Goal: Task Accomplishment & Management: Complete application form

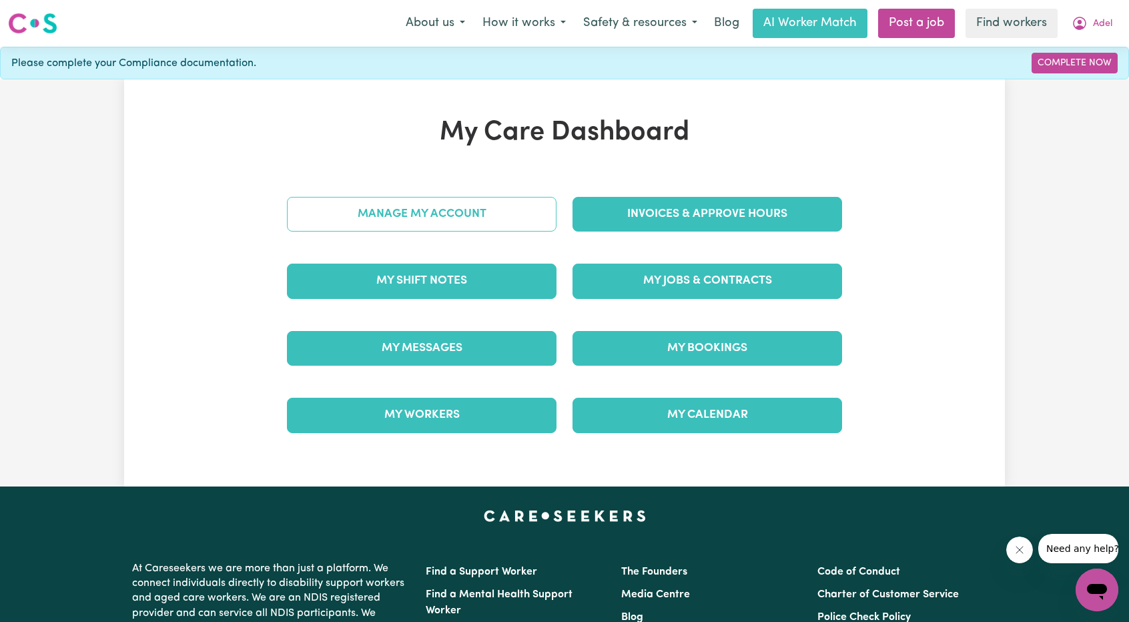
click at [472, 210] on link "Manage My Account" at bounding box center [422, 214] width 270 height 35
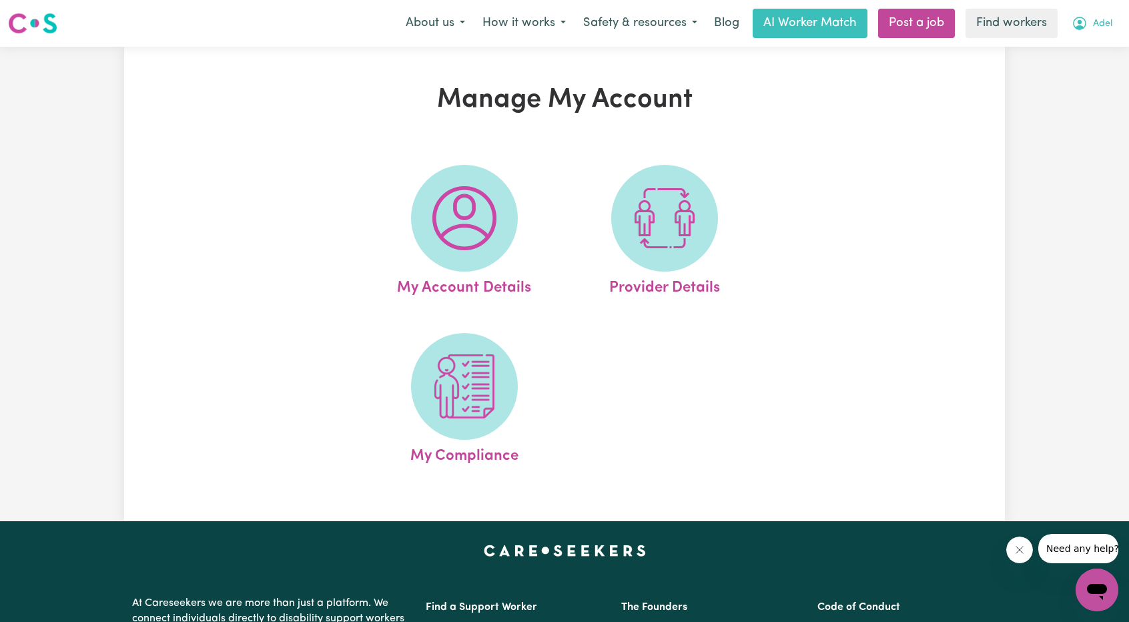
click at [1081, 24] on icon "My Account" at bounding box center [1079, 22] width 4 height 5
click at [1069, 45] on link "My Dashboard" at bounding box center [1067, 51] width 105 height 25
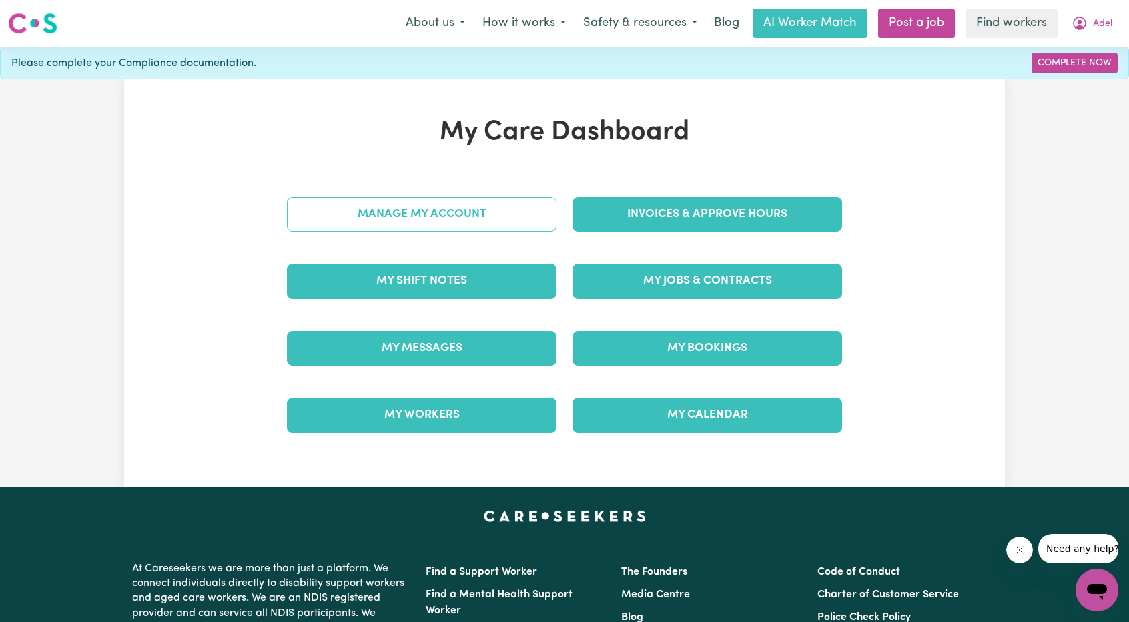
click at [466, 223] on link "Manage My Account" at bounding box center [422, 214] width 270 height 35
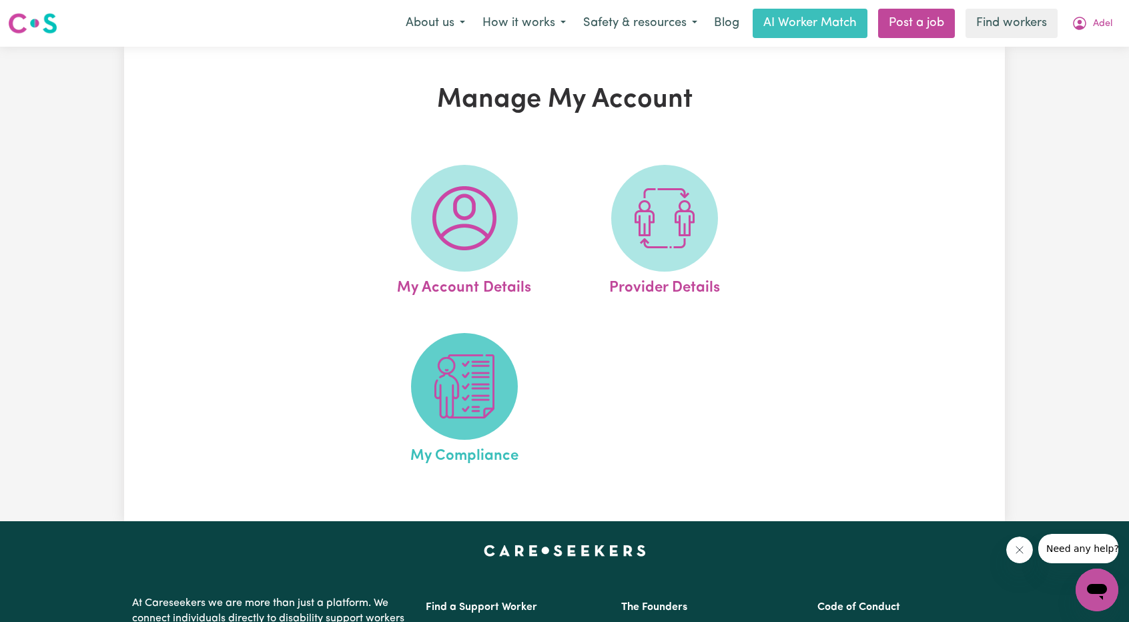
click at [455, 389] on img at bounding box center [464, 386] width 64 height 64
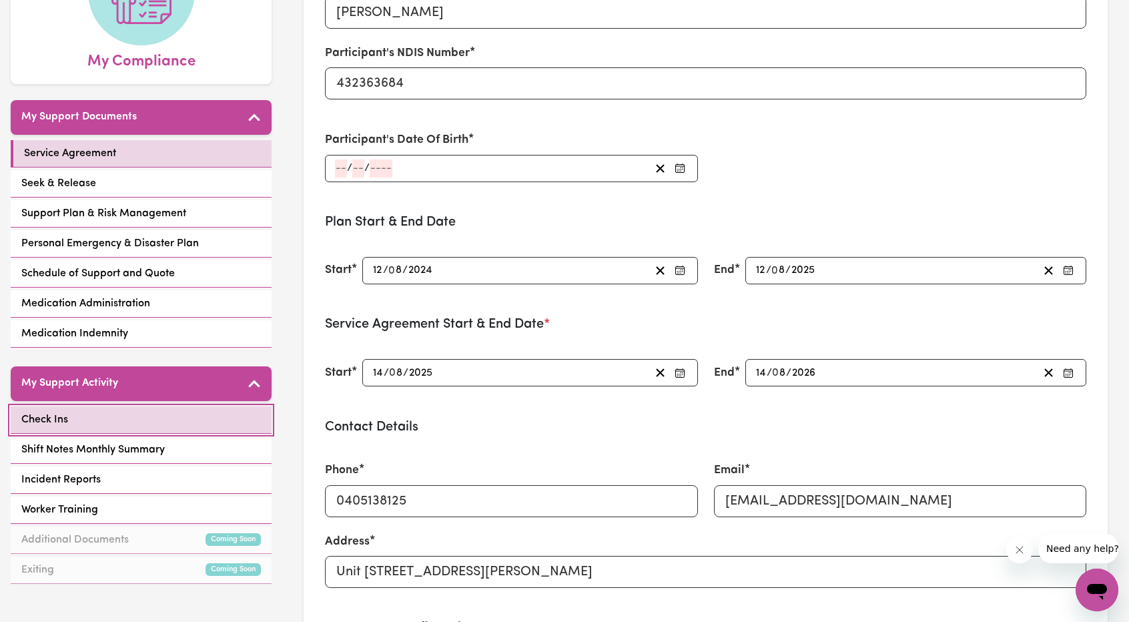
click at [114, 423] on link "Check Ins" at bounding box center [141, 419] width 261 height 27
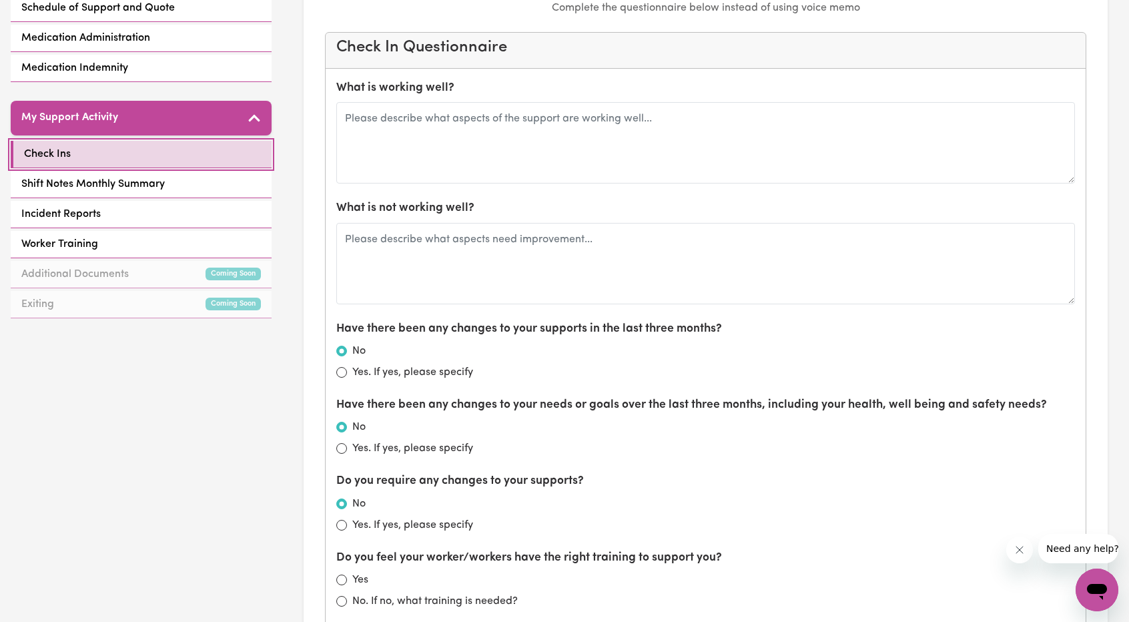
scroll to position [467, 0]
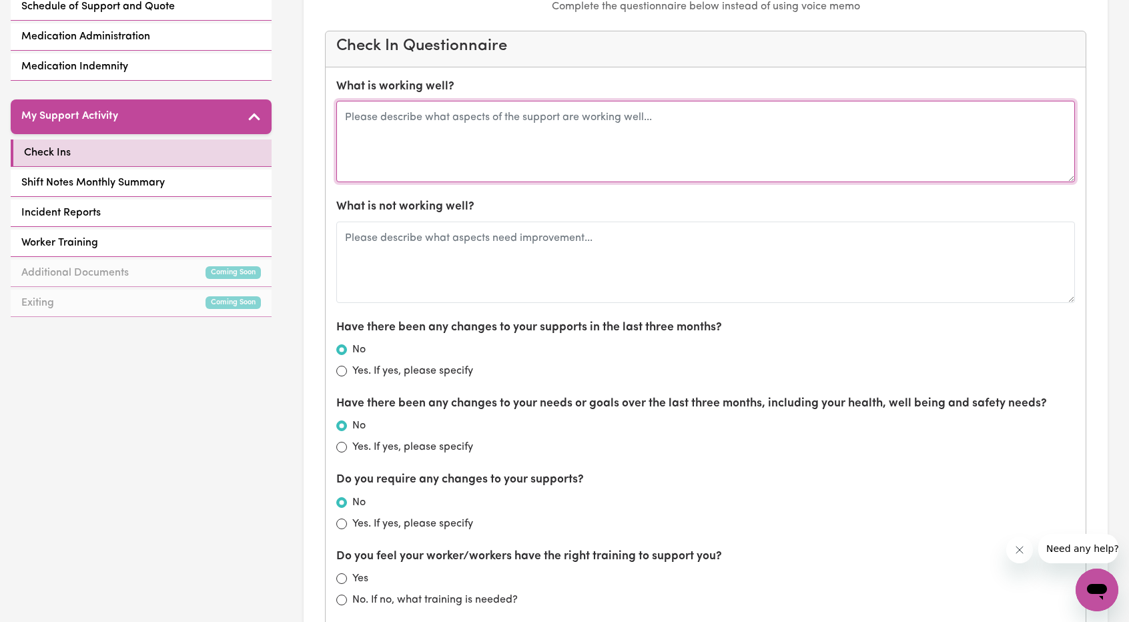
click at [551, 155] on textarea at bounding box center [705, 141] width 739 height 81
drag, startPoint x: 0, startPoint y: 134, endPoint x: 390, endPoint y: 126, distance: 390.4
click at [390, 126] on textarea at bounding box center [705, 141] width 739 height 81
click at [506, 107] on textarea at bounding box center [705, 141] width 739 height 81
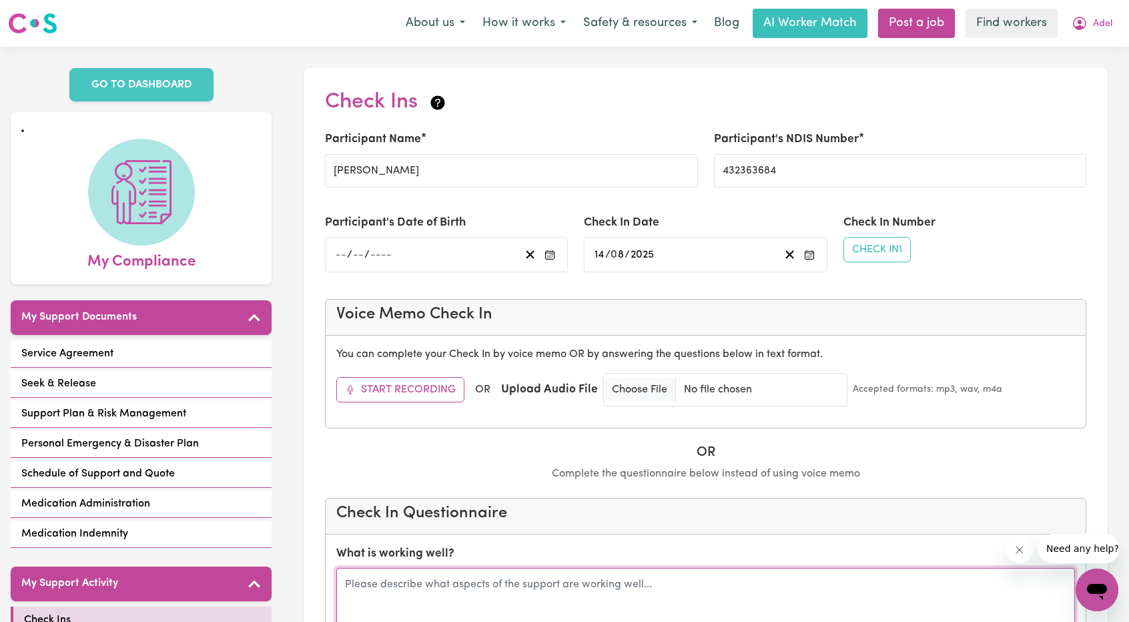
scroll to position [67, 0]
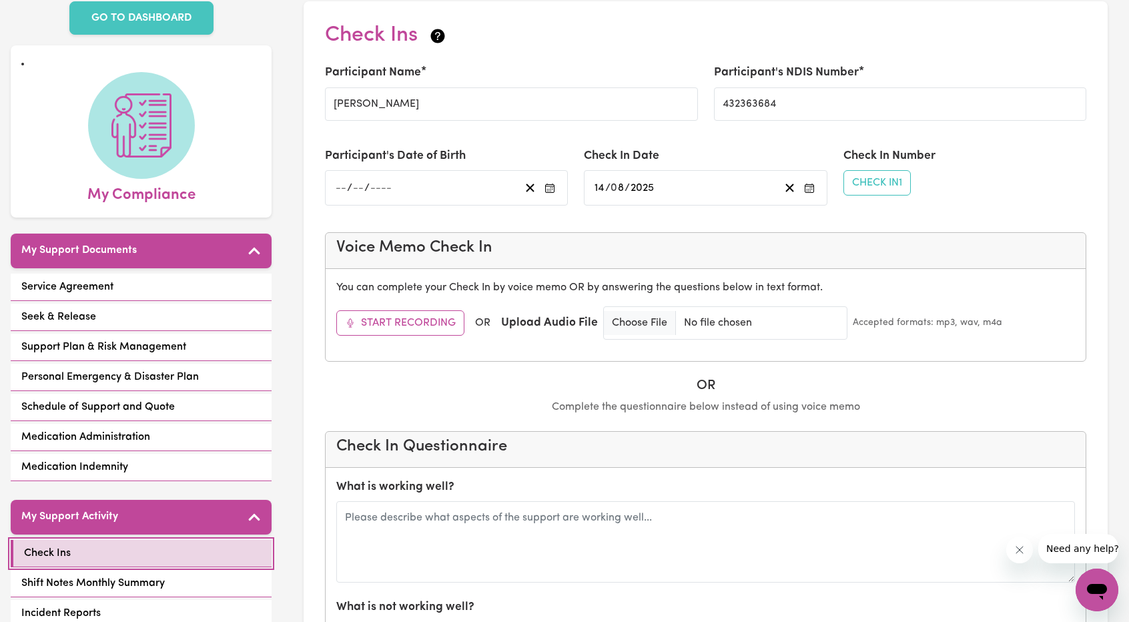
click at [217, 552] on link "Check Ins" at bounding box center [141, 553] width 261 height 27
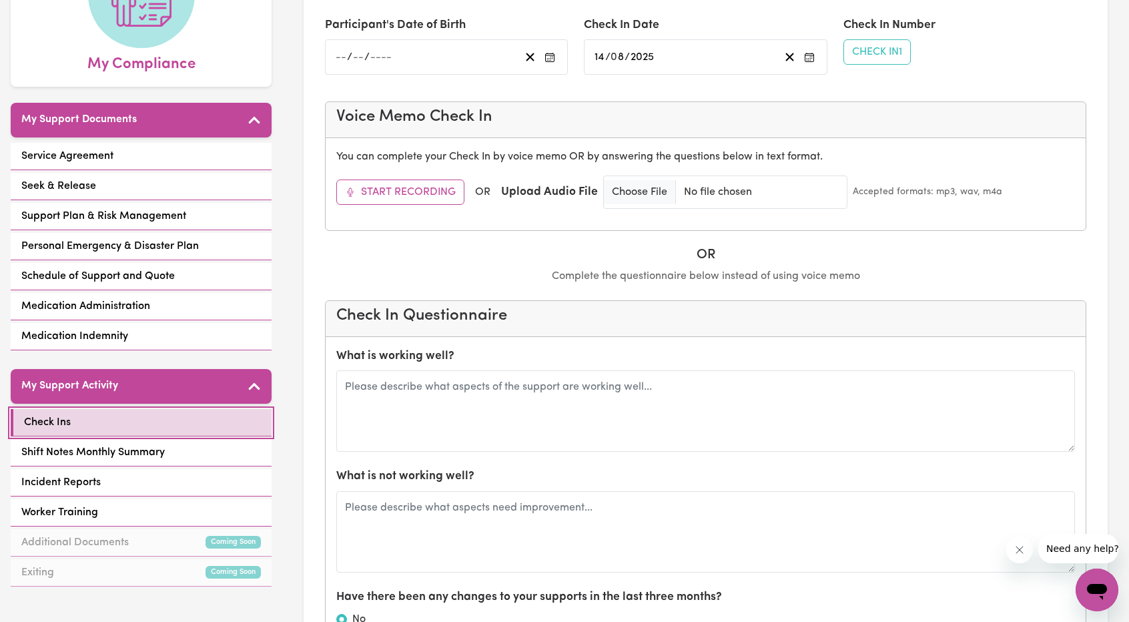
scroll to position [200, 0]
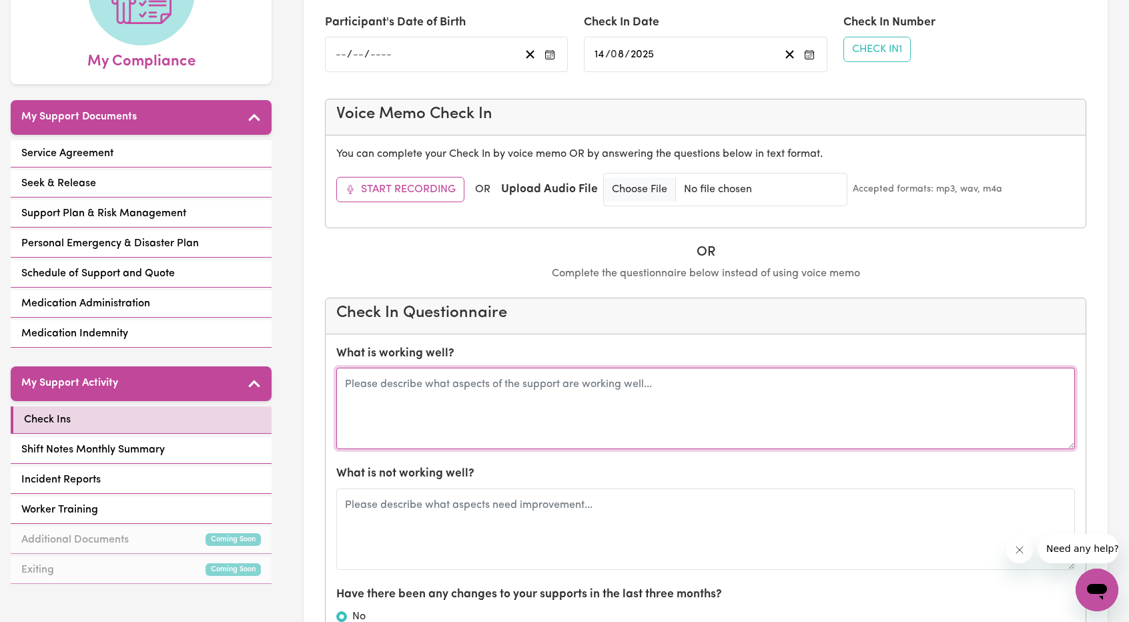
click at [703, 396] on textarea at bounding box center [705, 408] width 739 height 81
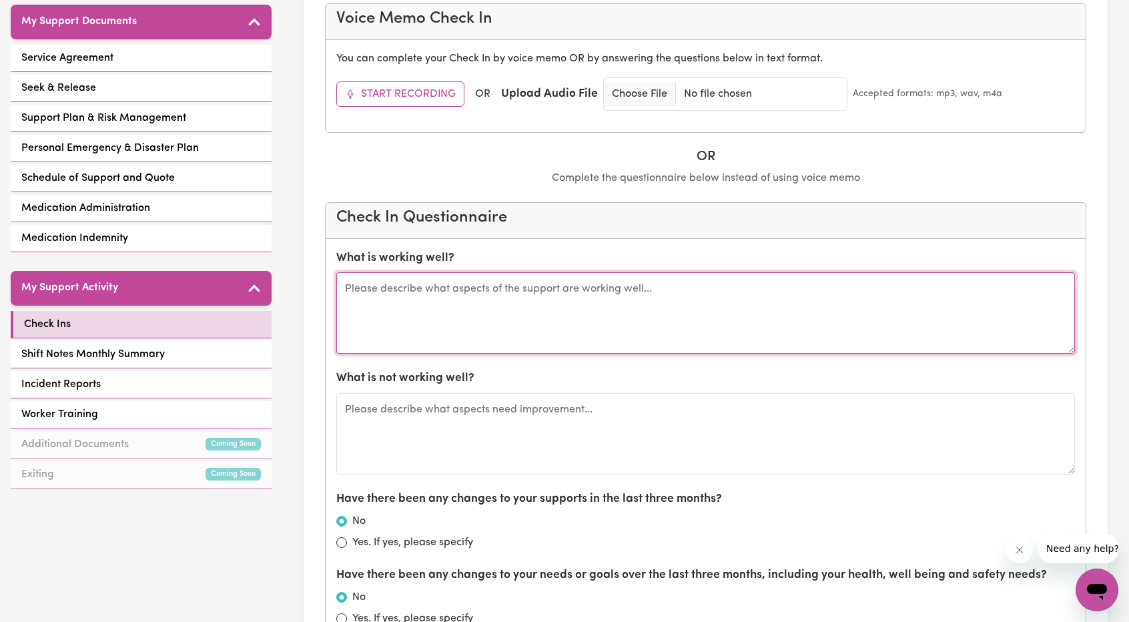
scroll to position [400, 0]
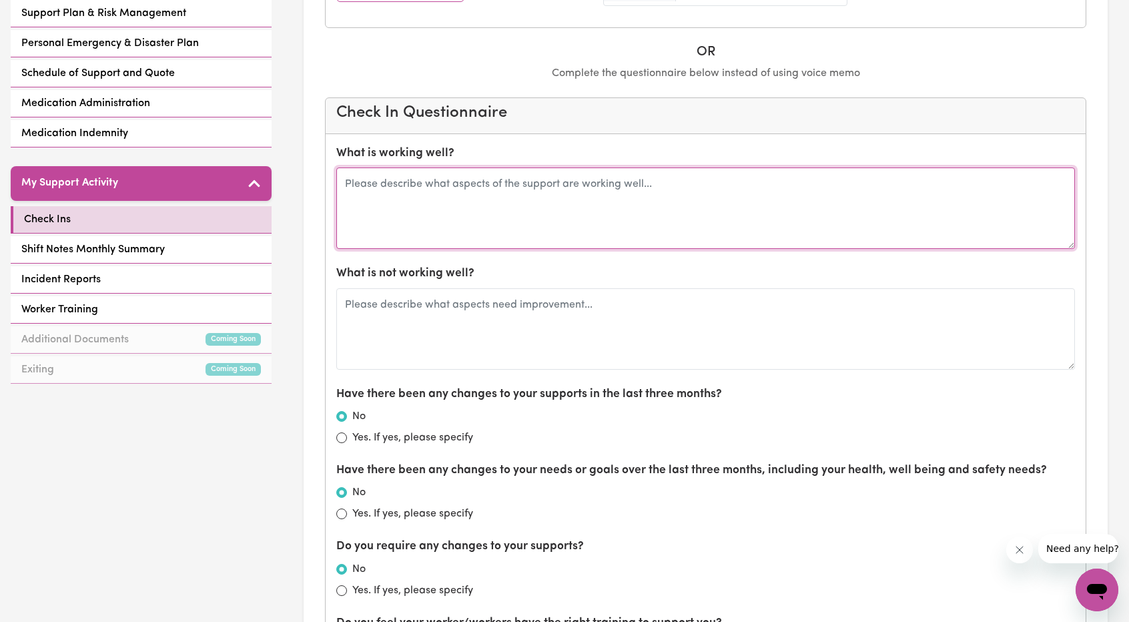
click at [528, 234] on textarea at bounding box center [705, 207] width 739 height 81
click at [576, 230] on textarea at bounding box center [705, 207] width 739 height 81
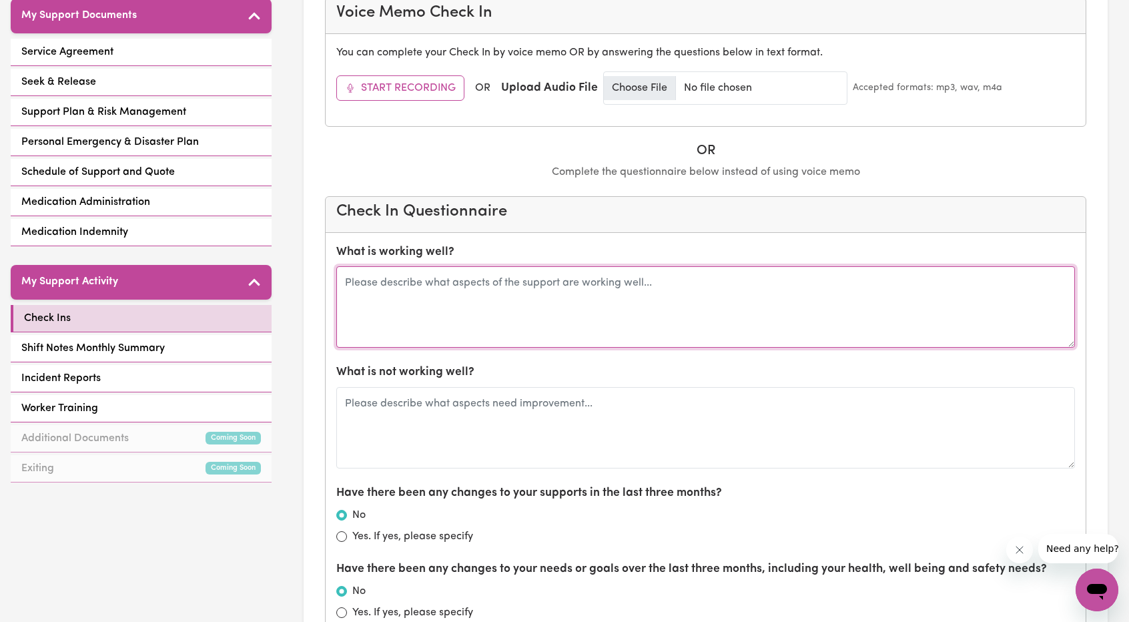
scroll to position [298, 0]
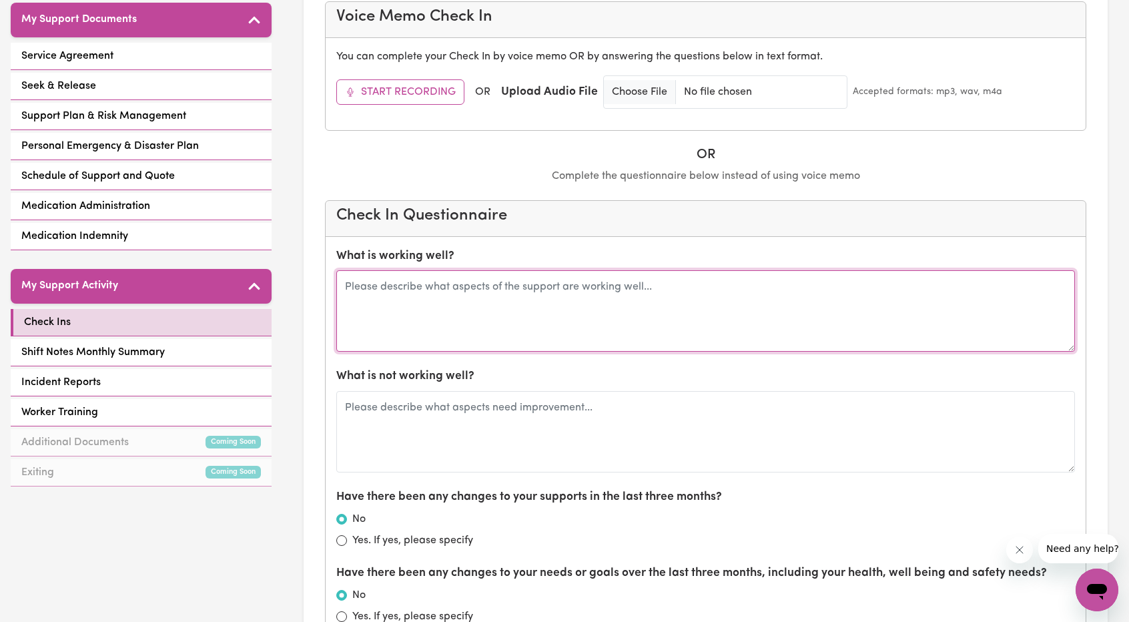
click at [590, 308] on textarea at bounding box center [705, 310] width 739 height 81
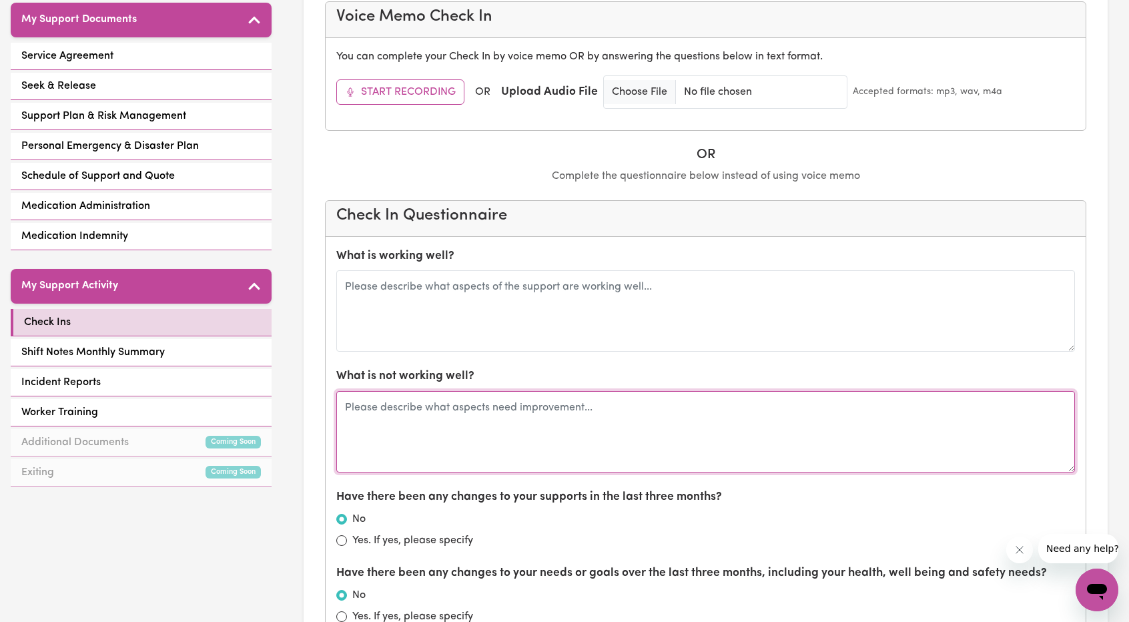
click at [588, 424] on textarea at bounding box center [705, 431] width 739 height 81
type textarea "Worker Zainab is always keen to go at the end of the shift."
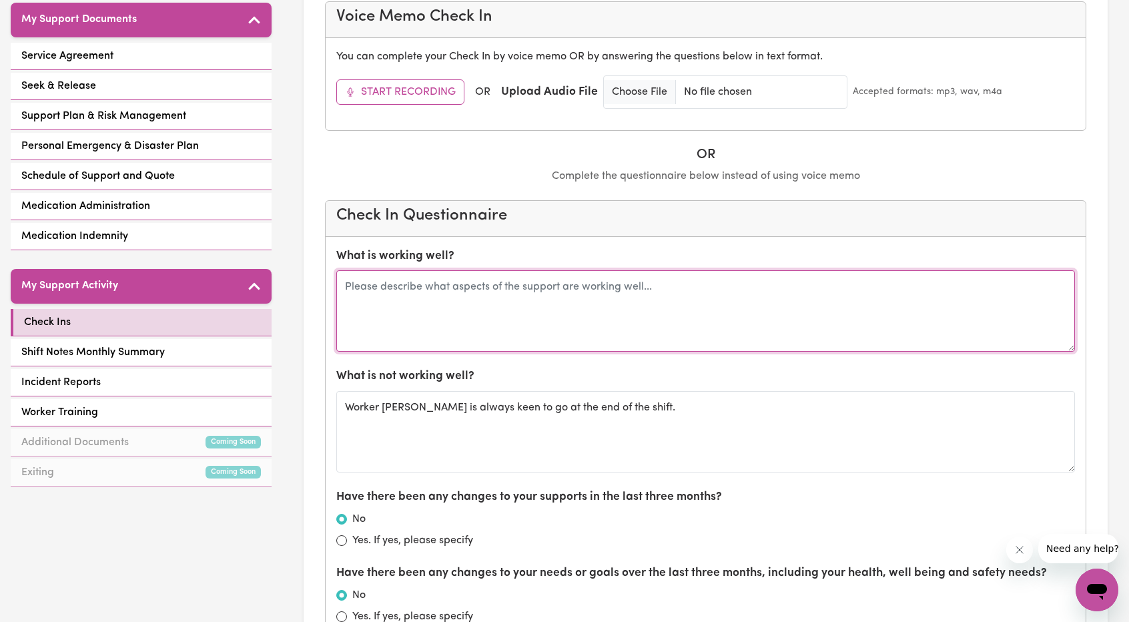
click at [677, 314] on textarea at bounding box center [705, 310] width 739 height 81
type textarea "l"
type textarea "Leanne is working great"
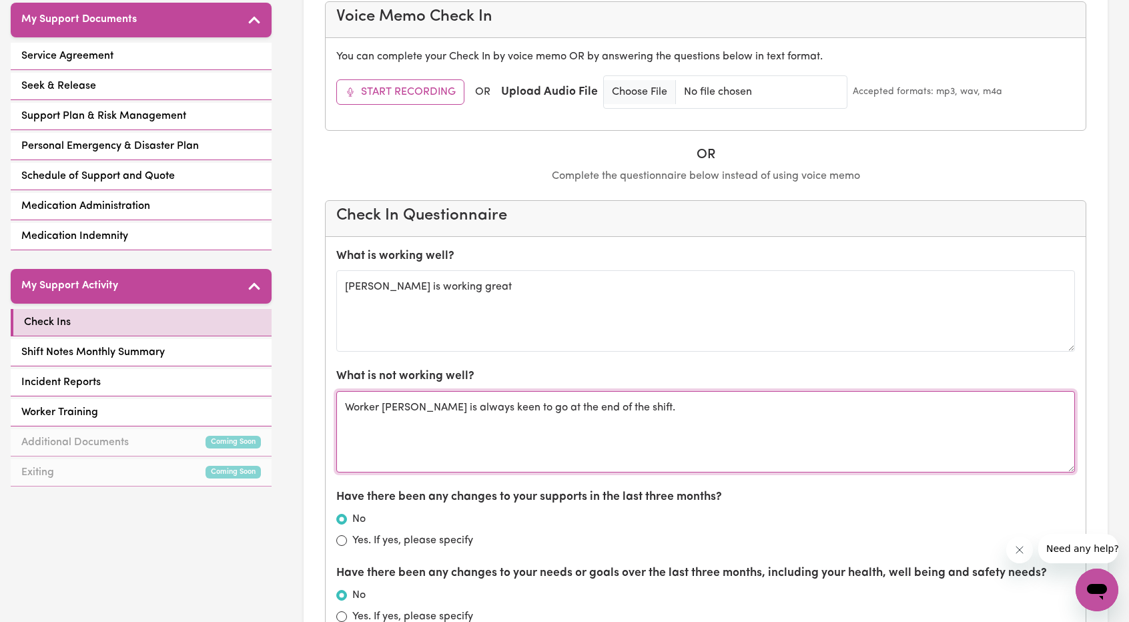
click at [626, 406] on textarea "Worker Zainab is always keen to go at the end of the shift." at bounding box center [705, 431] width 739 height 81
drag, startPoint x: 687, startPoint y: 409, endPoint x: 395, endPoint y: 392, distance: 292.7
click at [395, 392] on textarea "Worker Zainab is always keen to go at the end of the shift." at bounding box center [705, 431] width 739 height 81
click at [607, 411] on textarea "Worker Zainab is always keen to go at the end of the shift." at bounding box center [705, 431] width 739 height 81
click at [675, 410] on textarea "Worker Zainab is always keen to go at the end of the shift." at bounding box center [705, 431] width 739 height 81
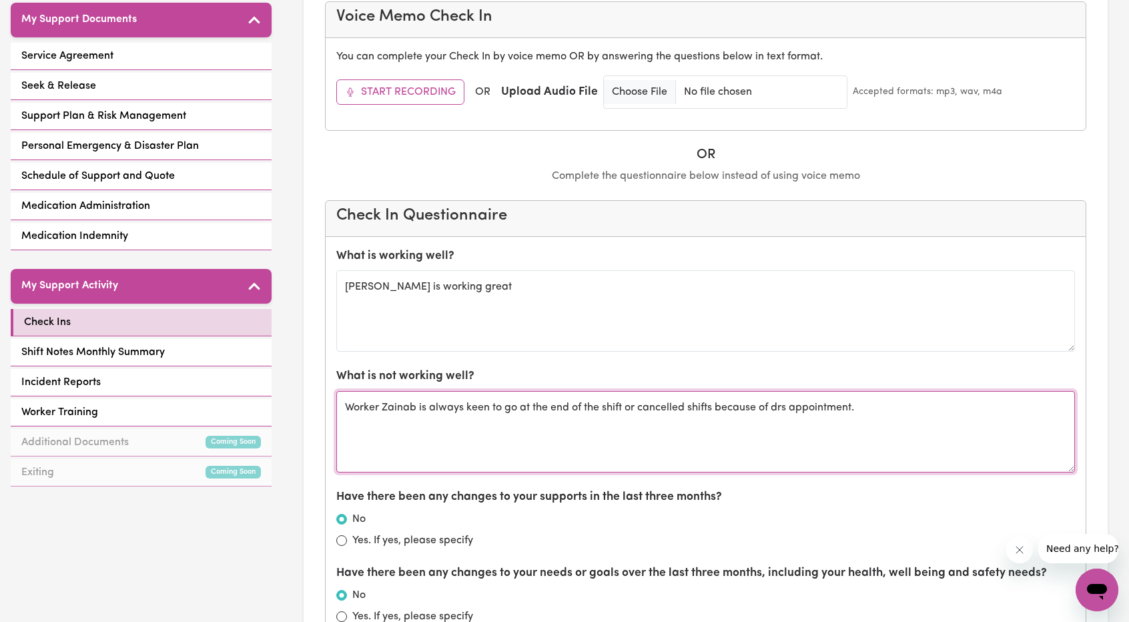
type textarea "Worker Zainab is always keen to go at the end of the shift or cancelled shifts …"
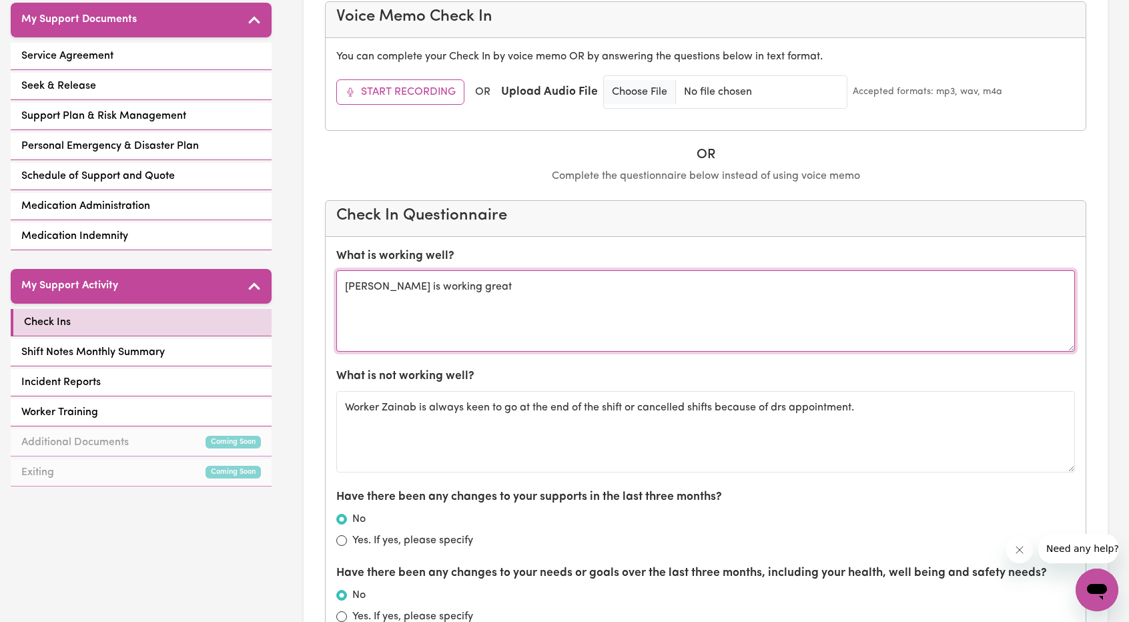
click at [542, 318] on textarea "Leanne is working great" at bounding box center [705, 310] width 739 height 81
click at [446, 281] on textarea "Leanne is working grea, has a chat always happy to stay for the full shifts" at bounding box center [705, 310] width 739 height 81
click at [618, 293] on textarea "Leanne is working great, has a chat always happy to stay for the full shifts" at bounding box center [705, 310] width 739 height 81
click at [736, 286] on textarea "Leanne is working great, has a chat always happy to stay for the full shifts" at bounding box center [705, 310] width 739 height 81
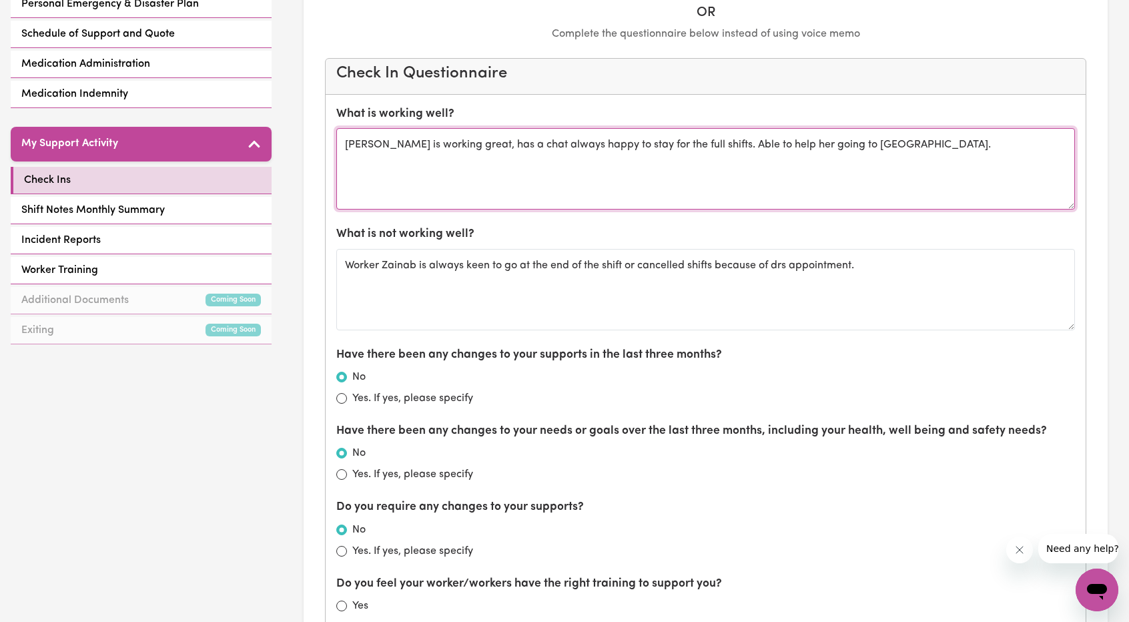
scroll to position [431, 0]
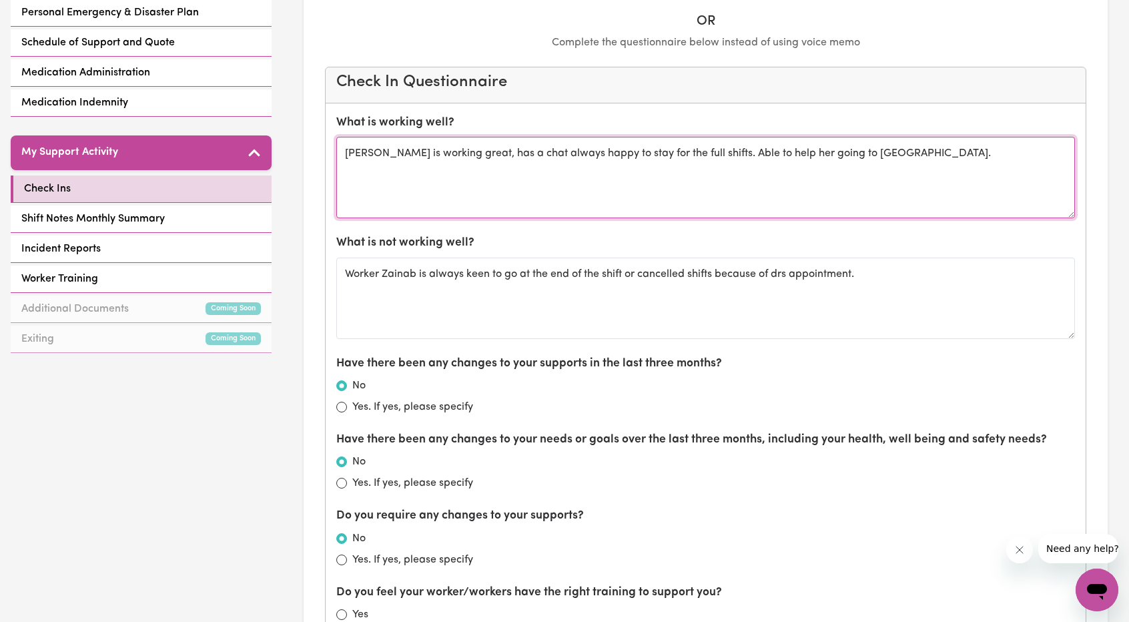
click at [995, 199] on textarea "Leanne is working great, has a chat always happy to stay for the full shifts. A…" at bounding box center [705, 177] width 739 height 81
click at [952, 183] on textarea "Leanne is working great, has a chat always happy to stay for the full shifts. A…" at bounding box center [705, 177] width 739 height 81
click at [622, 190] on textarea "Leanne is working great, has a chat always happy to stay for the full shifts. A…" at bounding box center [705, 177] width 739 height 81
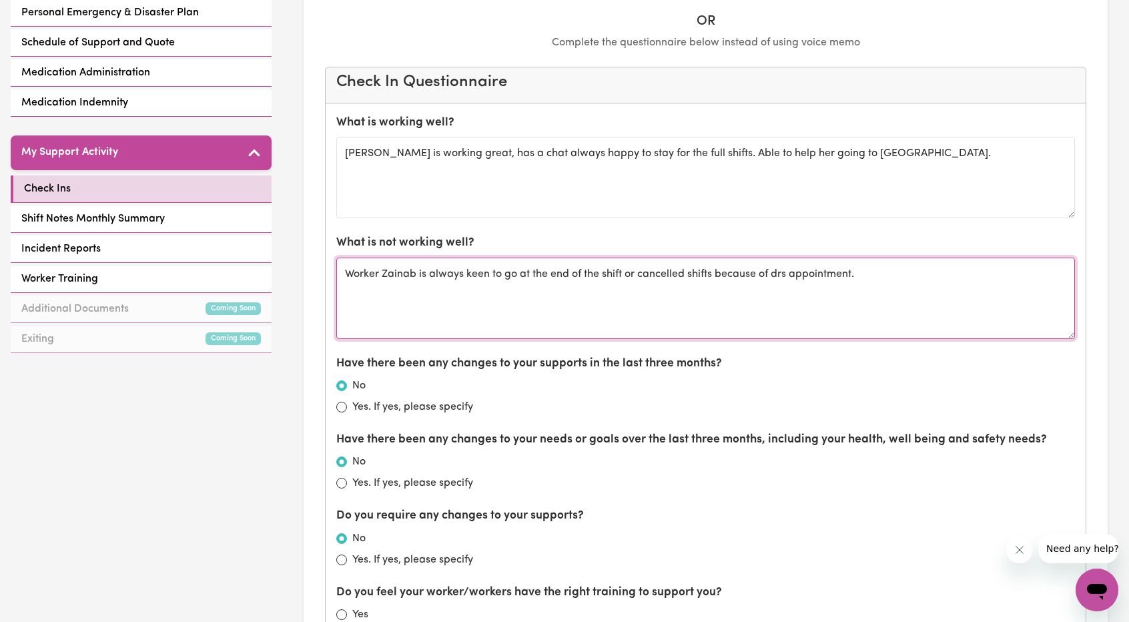
click at [626, 270] on textarea "Worker Zainab is always keen to go at the end of the shift or cancelled shifts …" at bounding box center [705, 298] width 739 height 81
click at [771, 258] on textarea "Worker Zainab is always keen to go at the end of the shift or cancelled shifts …" at bounding box center [705, 298] width 739 height 81
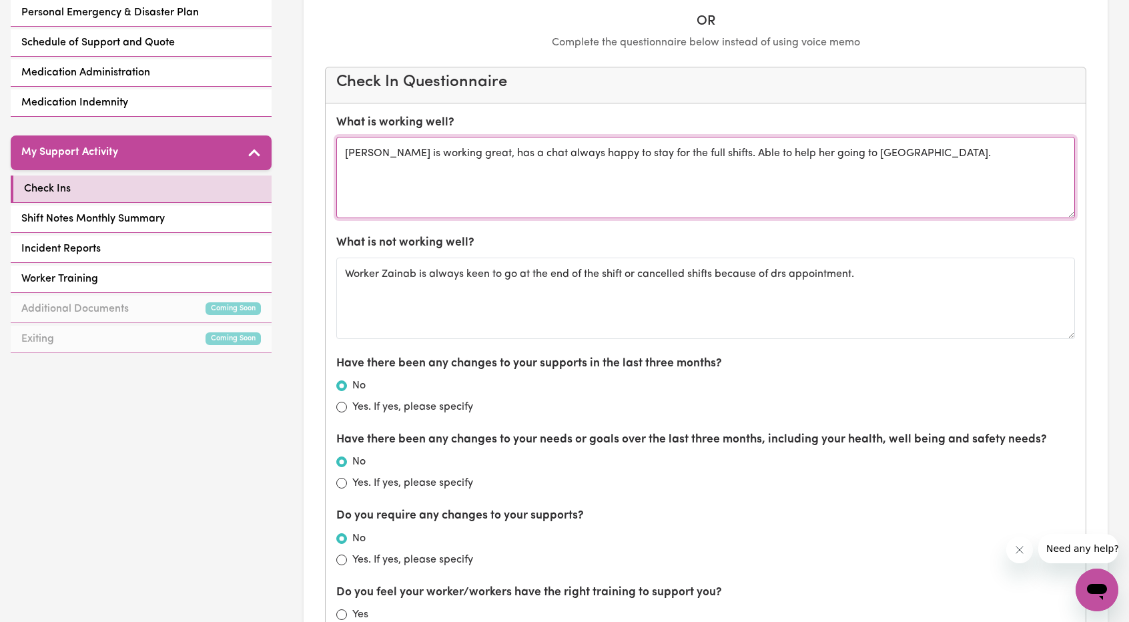
click at [828, 178] on textarea "Leanne is working great, has a chat always happy to stay for the full shifts. A…" at bounding box center [705, 177] width 739 height 81
click at [875, 182] on textarea "Leanne is working great, has a chat always happy to stay for the full shifts. A…" at bounding box center [705, 177] width 739 height 81
click at [907, 181] on textarea "Leanne is working great, has a chat always happy to stay for the full shifts. A…" at bounding box center [705, 177] width 739 height 81
drag, startPoint x: 905, startPoint y: 177, endPoint x: 526, endPoint y: 167, distance: 379.1
click at [522, 167] on textarea "Leanne is working great, has a chat always happy to stay for the full shifts. A…" at bounding box center [705, 177] width 739 height 81
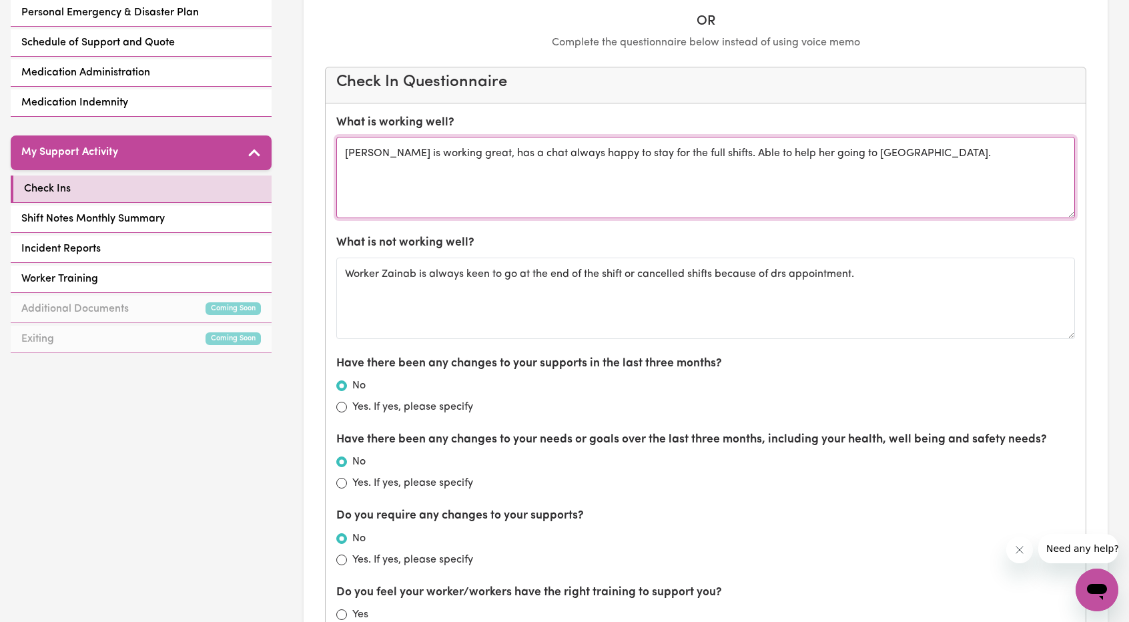
click at [947, 184] on textarea "Leanne is working great, has a chat always happy to stay for the full shifts. A…" at bounding box center [705, 177] width 739 height 81
drag, startPoint x: 909, startPoint y: 172, endPoint x: 866, endPoint y: 161, distance: 44.8
click at [865, 161] on textarea "Leanne is working great, has a chat always happy to stay for the full shifts. A…" at bounding box center [705, 177] width 739 height 81
click at [866, 161] on textarea "Leanne is working great, has a chat always happy to stay for the full shifts. A…" at bounding box center [705, 177] width 739 height 81
click at [917, 163] on textarea "Leanne is working great, has a chat always happy to stay for the full shifts. A…" at bounding box center [705, 177] width 739 height 81
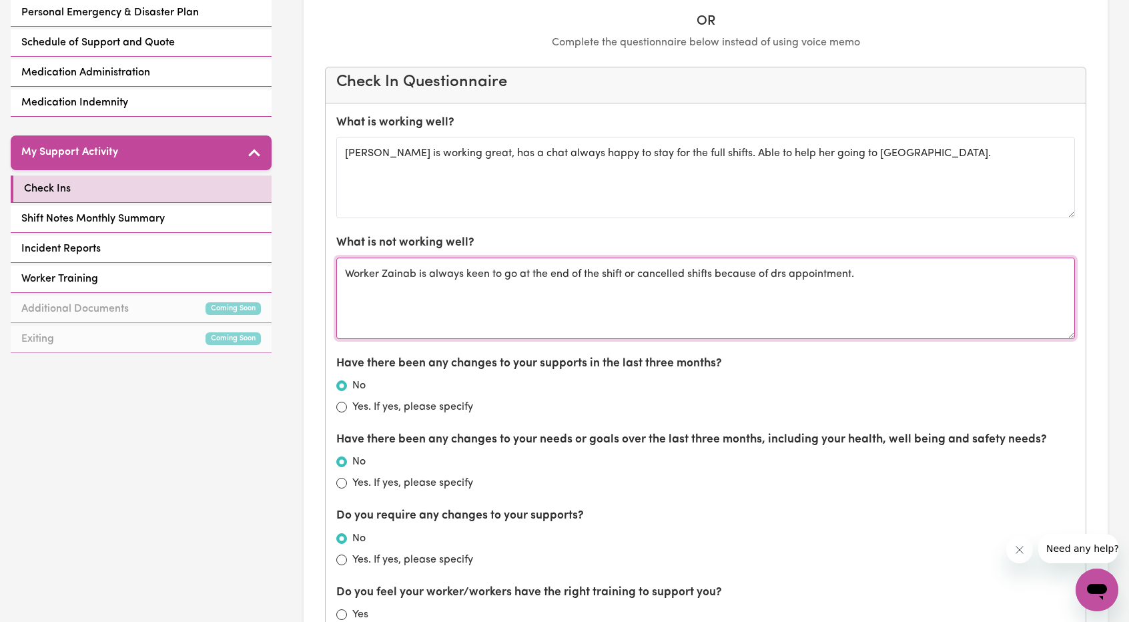
click at [899, 293] on textarea "Worker Zainab is always keen to go at the end of the shift or cancelled shifts …" at bounding box center [705, 298] width 739 height 81
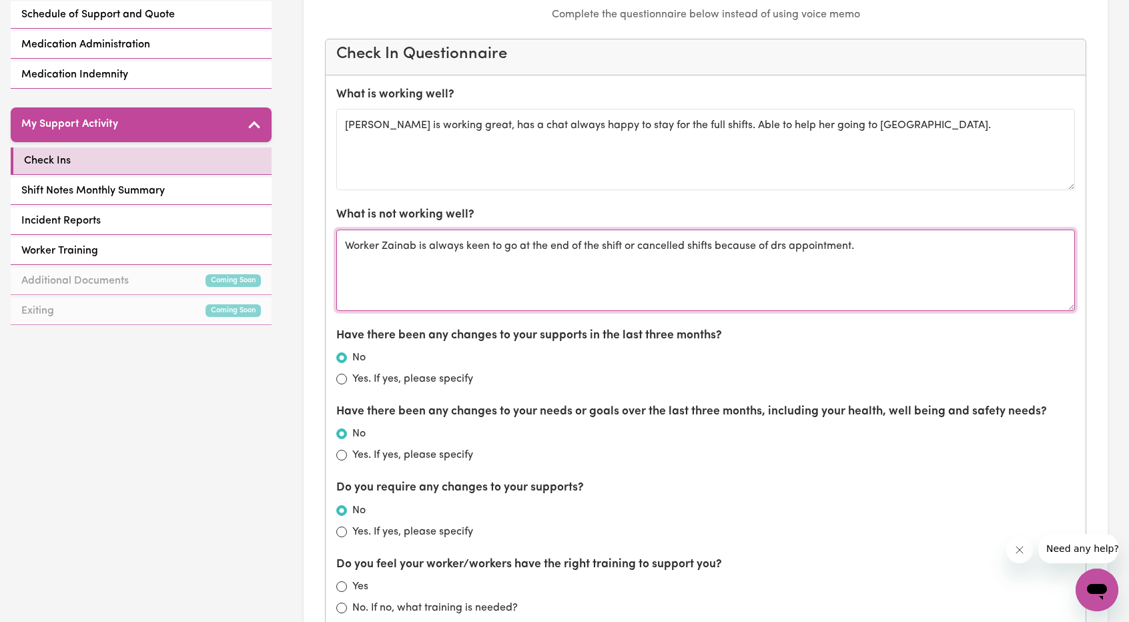
scroll to position [498, 0]
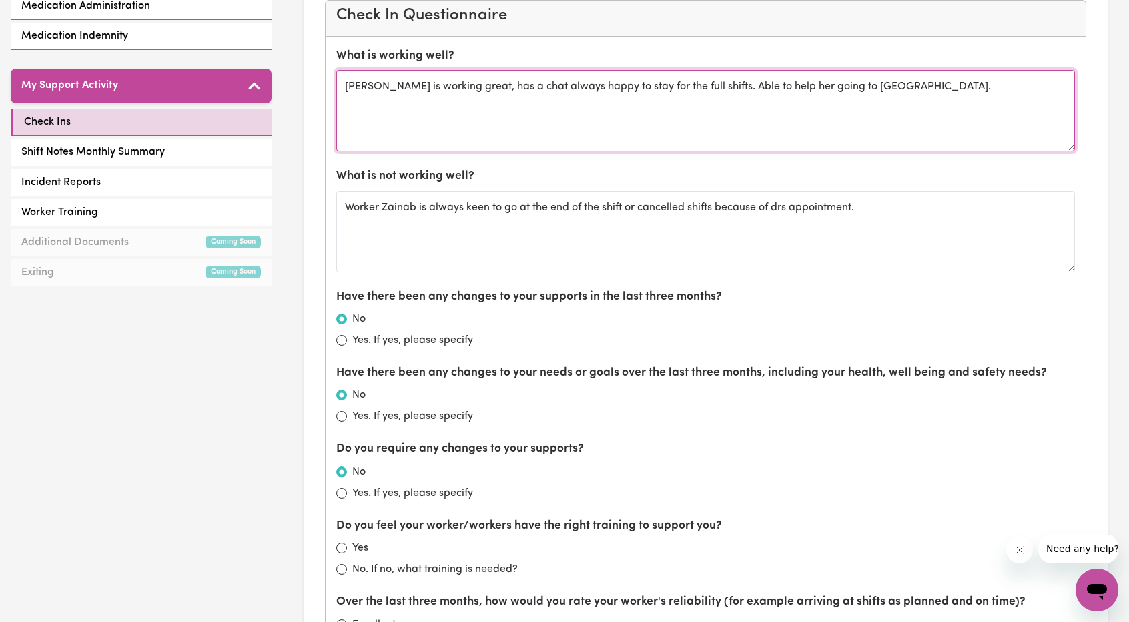
click at [955, 105] on textarea "Leanne is working great, has a chat always happy to stay for the full shifts. A…" at bounding box center [705, 110] width 739 height 81
click at [448, 85] on textarea "Leanne is working great, has a chat always happy to stay for the full shifts. A…" at bounding box center [705, 110] width 739 height 81
click at [442, 87] on textarea "Leanne is working great, has a chat always happy to stay for the full shifts. A…" at bounding box center [705, 110] width 739 height 81
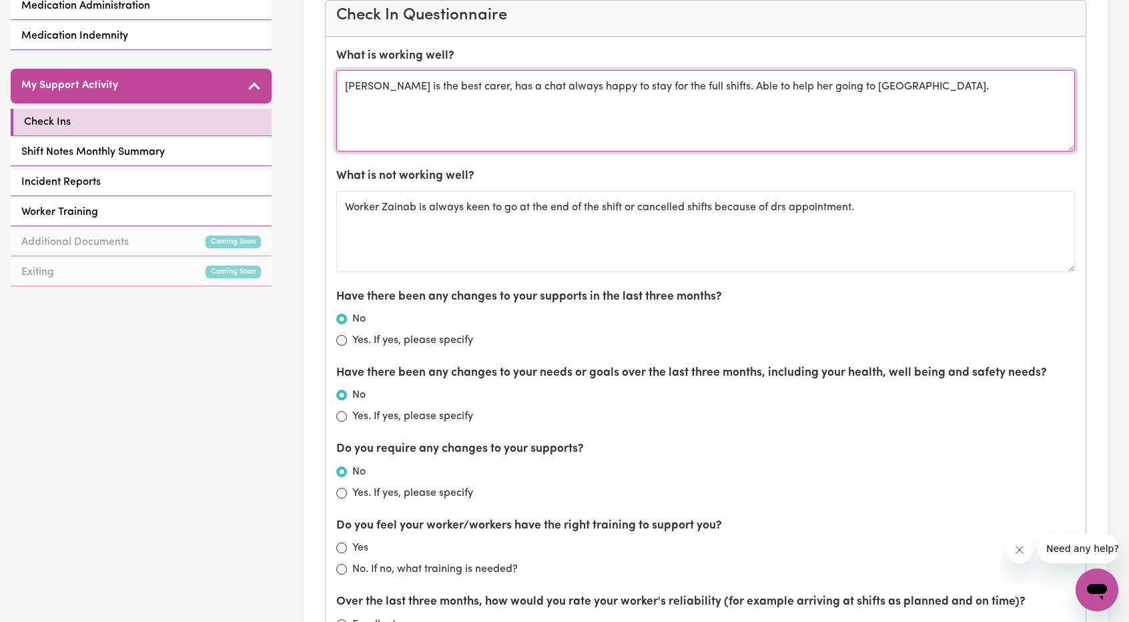
click at [924, 93] on textarea "Leanne is the best carer, has a chat always happy to stay for the full shifts. …" at bounding box center [705, 110] width 739 height 81
click at [920, 93] on textarea "Leanne is the best carer, has a chat always happy to stay for the full shifts. …" at bounding box center [705, 110] width 739 height 81
click at [911, 92] on textarea "Leanne is the best carer, has a chat always happy to stay for the full shifts. …" at bounding box center [705, 110] width 739 height 81
click at [902, 92] on textarea "Leanne is the best carer, has a chat always happy to stay for the full shifts. …" at bounding box center [705, 110] width 739 height 81
type textarea "Leanne is the best carer, has a chat always happy to stay for the full shifts. …"
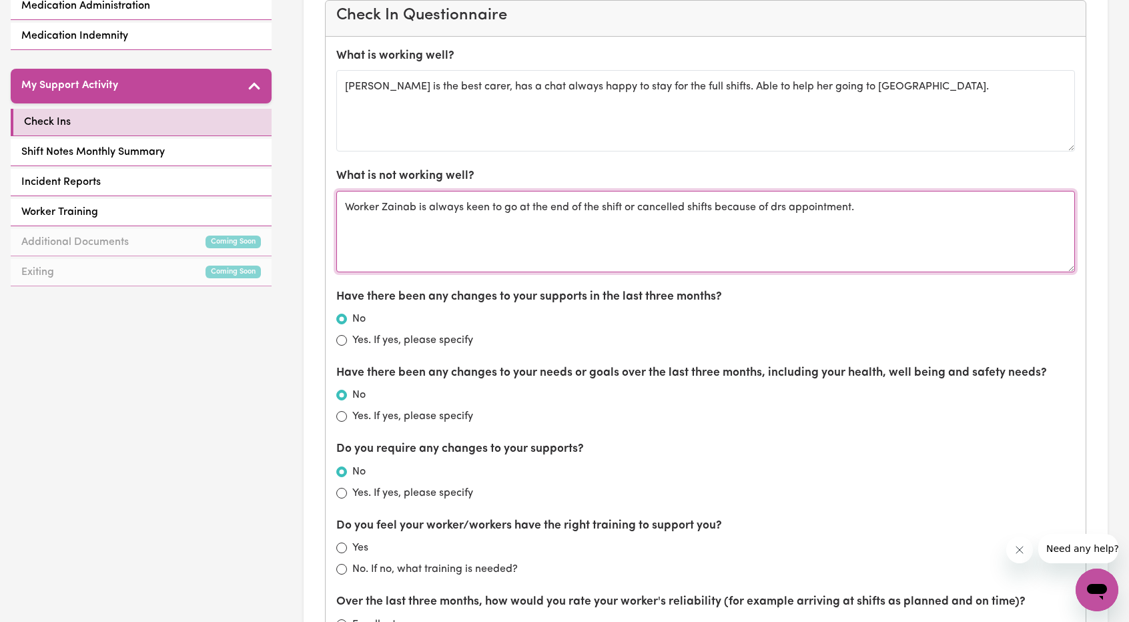
click at [911, 209] on textarea "Worker Zainab is always keen to go at the end of the shift or cancelled shifts …" at bounding box center [705, 231] width 739 height 81
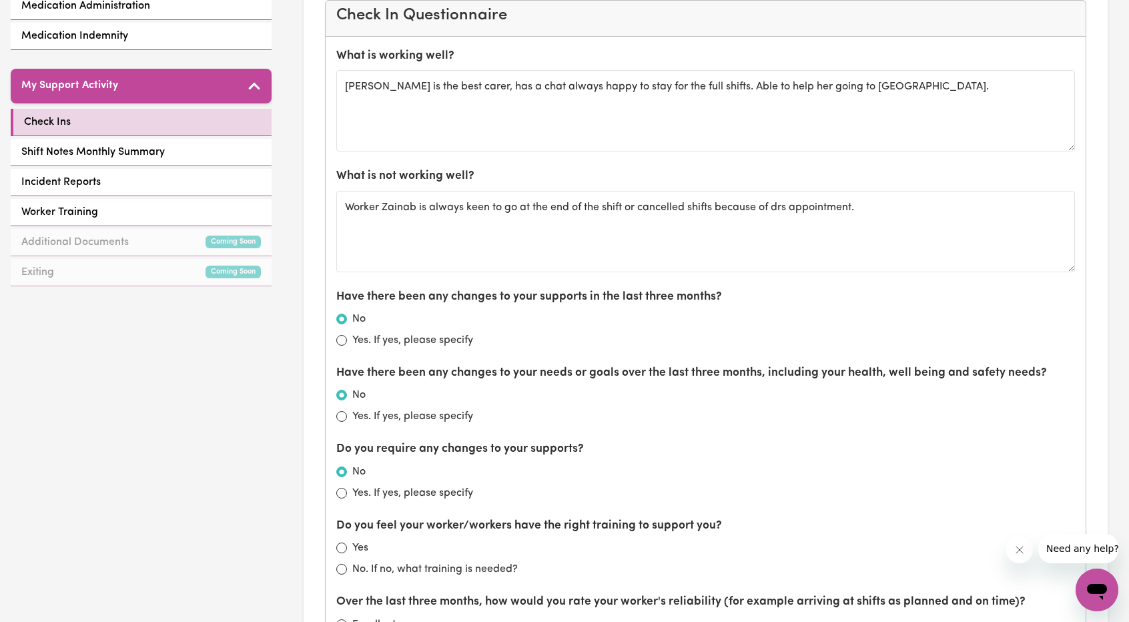
click at [440, 334] on label "Yes. If yes, please specify" at bounding box center [412, 340] width 121 height 16
click at [347, 335] on input "Yes. If yes, please specify" at bounding box center [341, 340] width 11 height 11
radio input "true"
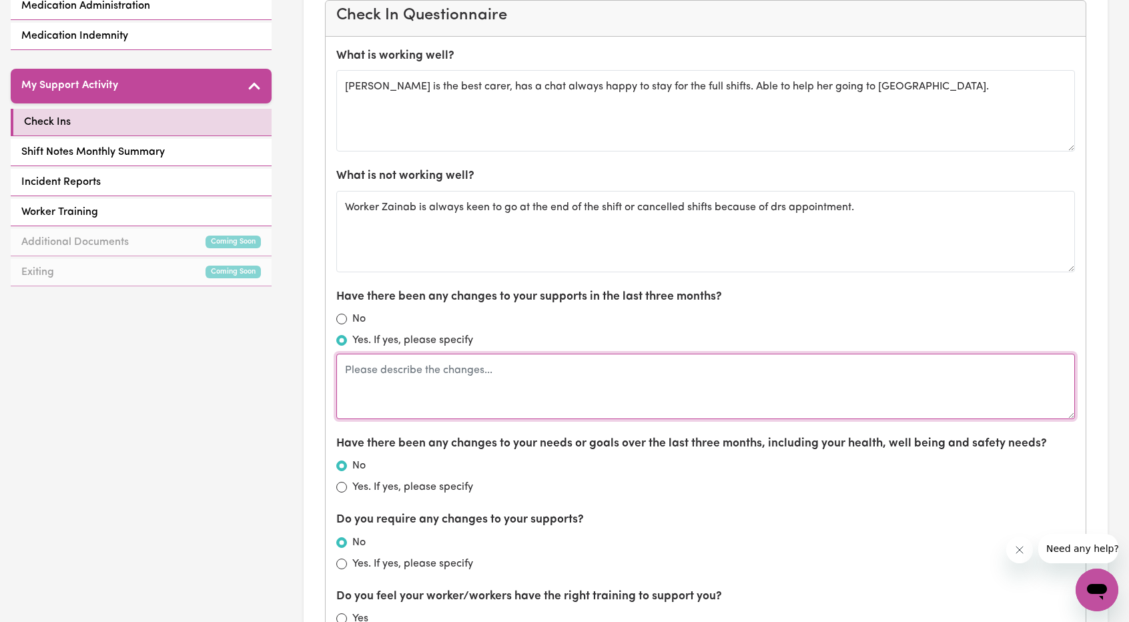
click at [522, 374] on textarea at bounding box center [705, 386] width 739 height 65
click at [518, 373] on textarea at bounding box center [705, 386] width 739 height 65
type textarea "C"
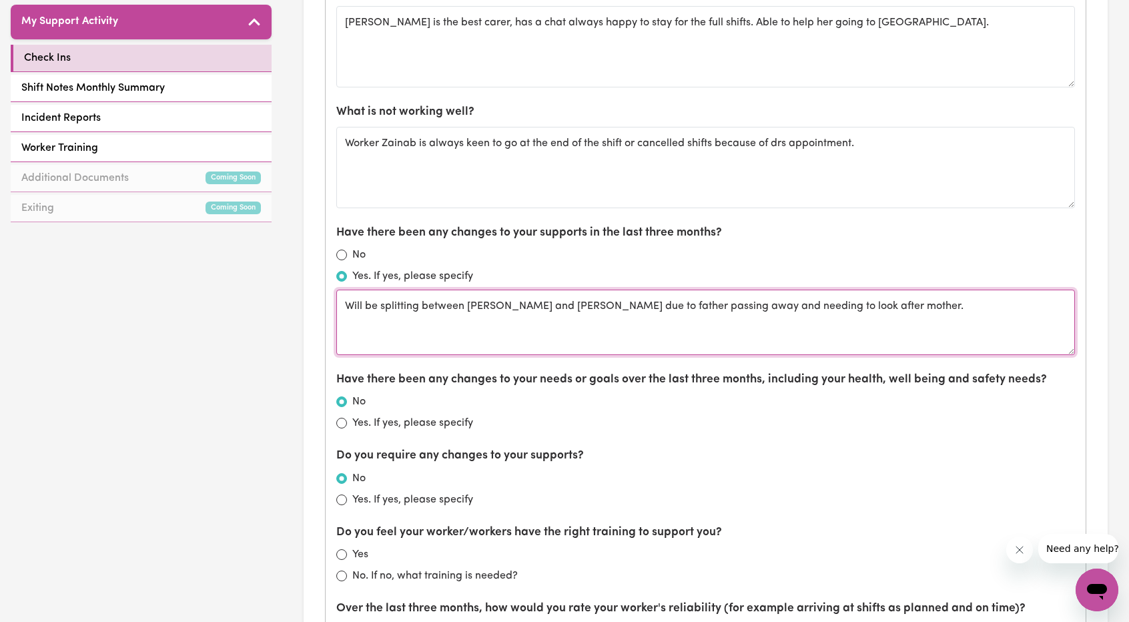
scroll to position [564, 0]
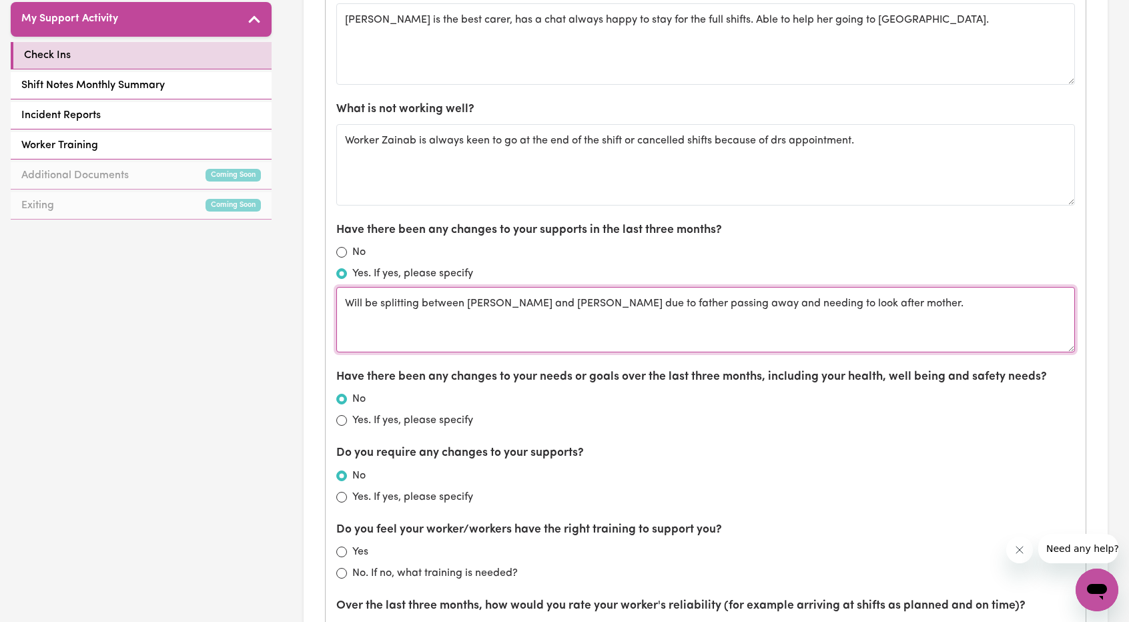
type textarea "Will be splitting between Fairfield and Valentine due to father passing away an…"
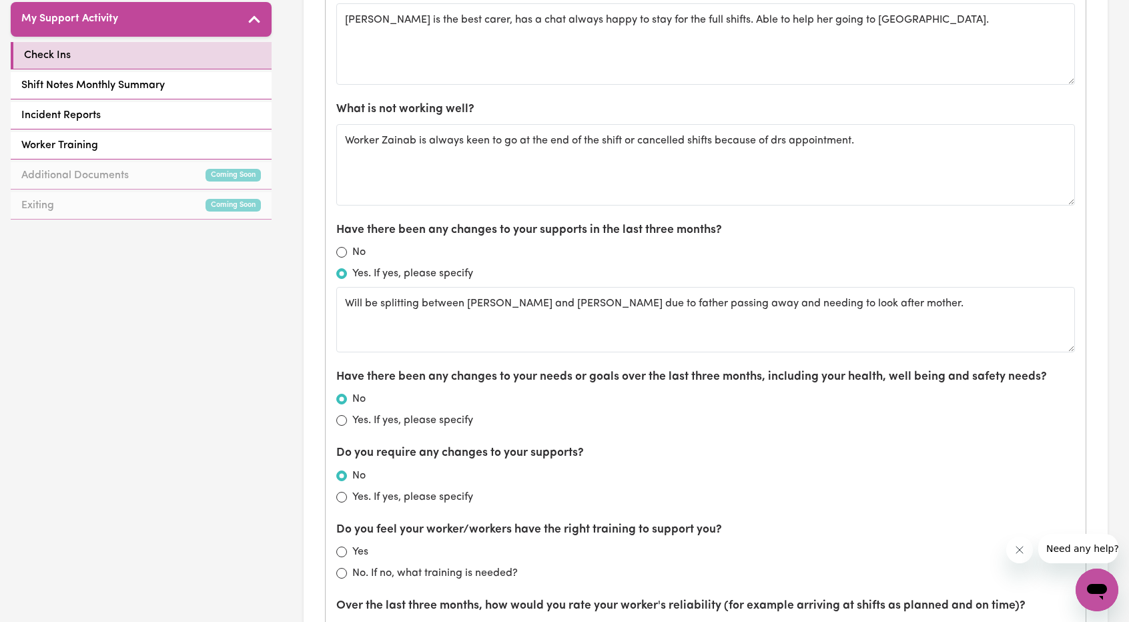
click at [451, 397] on div "No" at bounding box center [705, 399] width 739 height 16
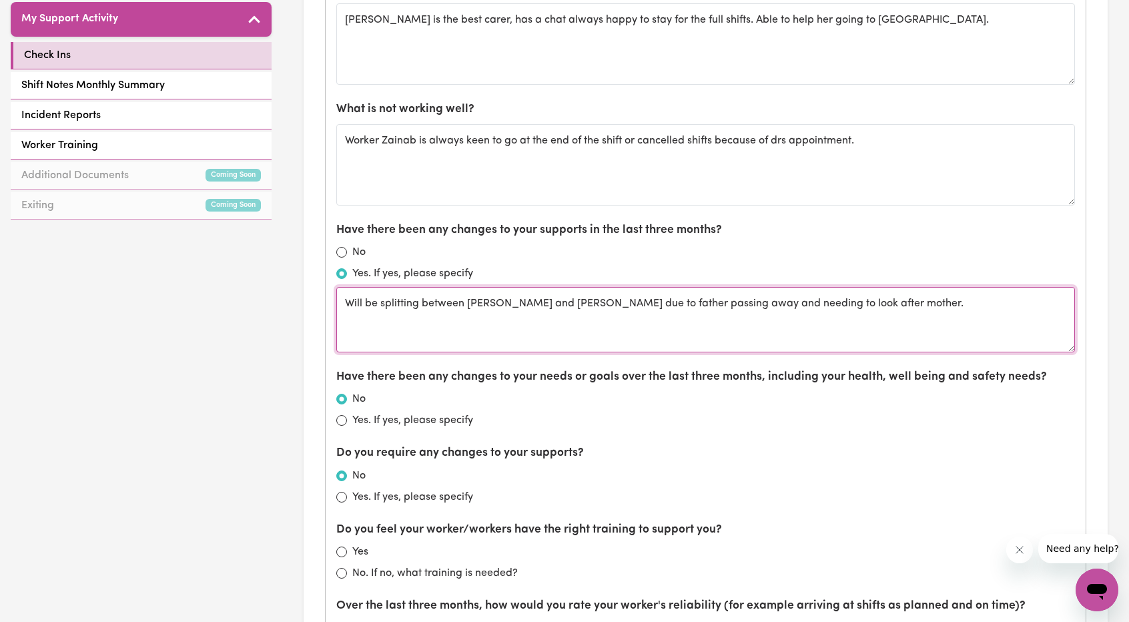
click at [879, 312] on textarea "Will be splitting between Fairfield and Valentine due to father passing away an…" at bounding box center [705, 319] width 739 height 65
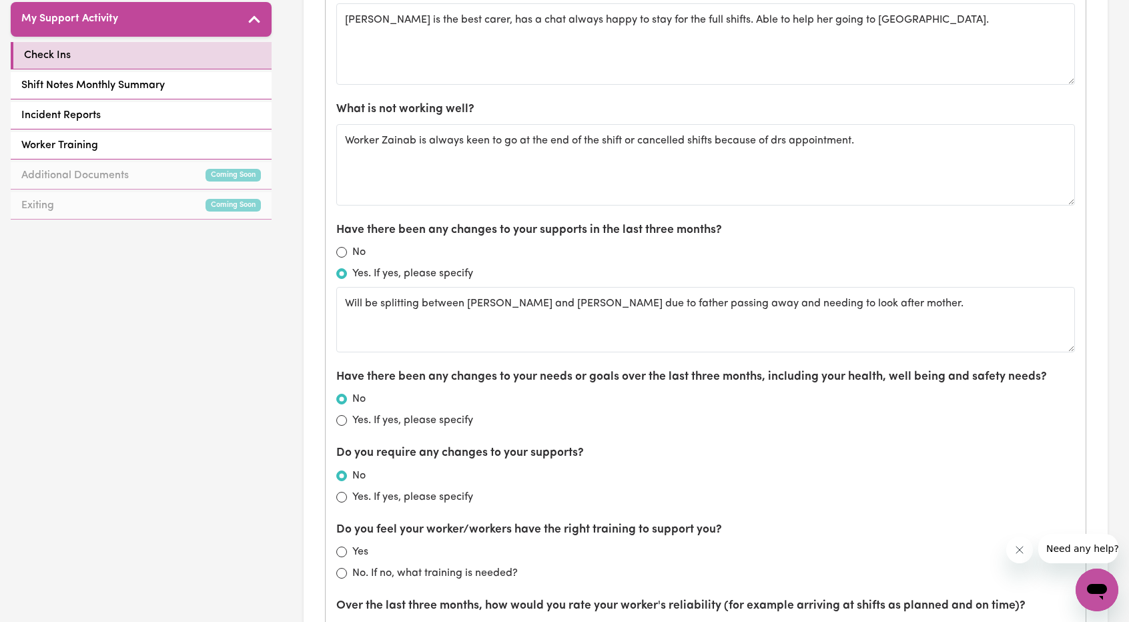
click at [498, 384] on div "Have there been any changes to your needs or goals over the last three months, …" at bounding box center [705, 398] width 739 height 60
click at [482, 418] on div "Yes. If yes, please specify" at bounding box center [705, 420] width 739 height 16
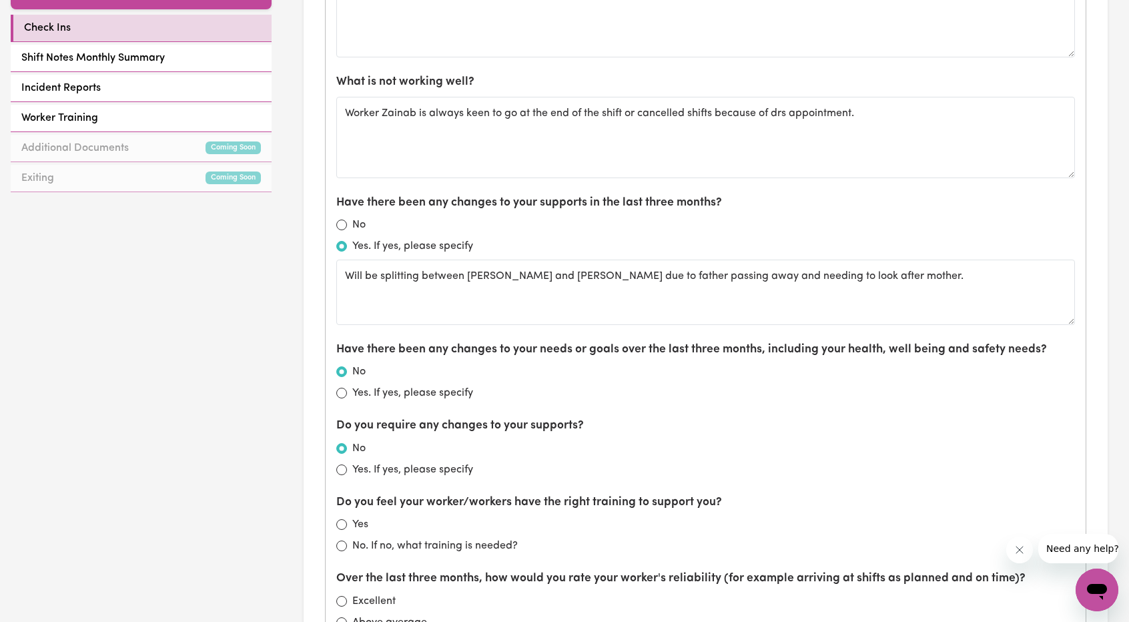
scroll to position [631, 0]
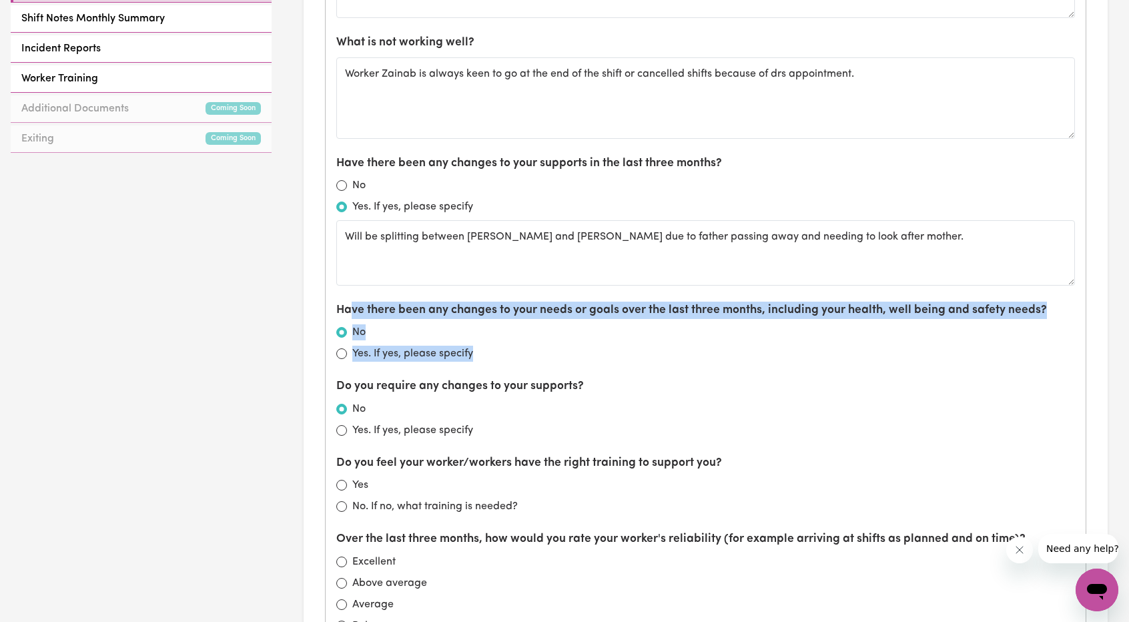
drag, startPoint x: 544, startPoint y: 346, endPoint x: 348, endPoint y: 307, distance: 199.4
click at [348, 307] on div "Have there been any changes to your needs or goals over the last three months, …" at bounding box center [705, 332] width 739 height 60
click at [450, 324] on div "No" at bounding box center [705, 332] width 739 height 16
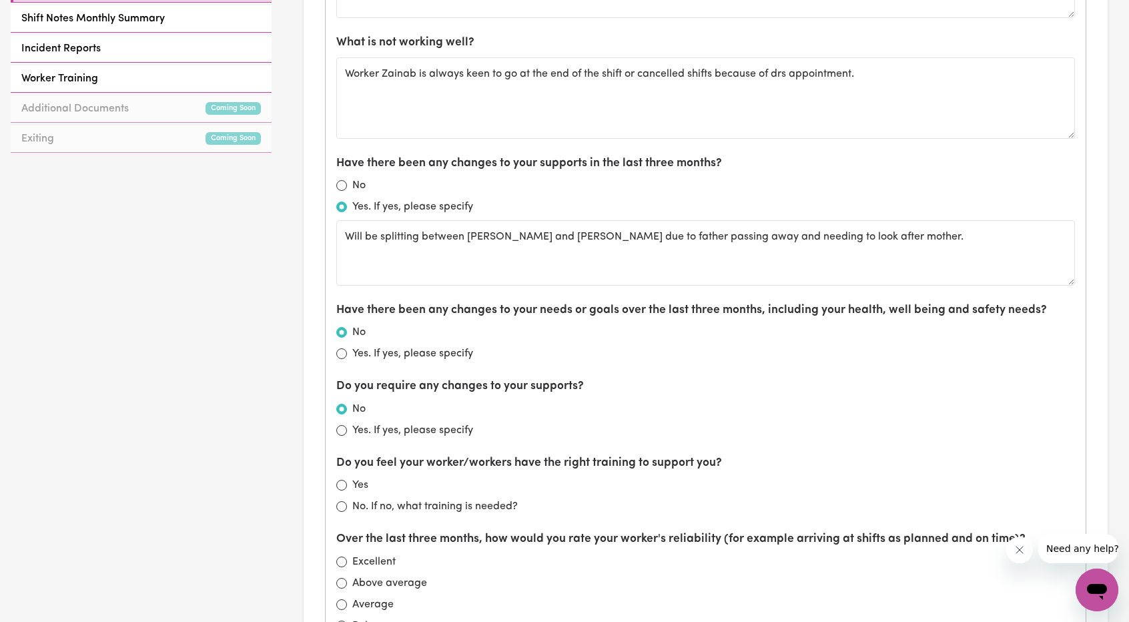
click at [504, 356] on div "Yes. If yes, please specify" at bounding box center [705, 354] width 739 height 16
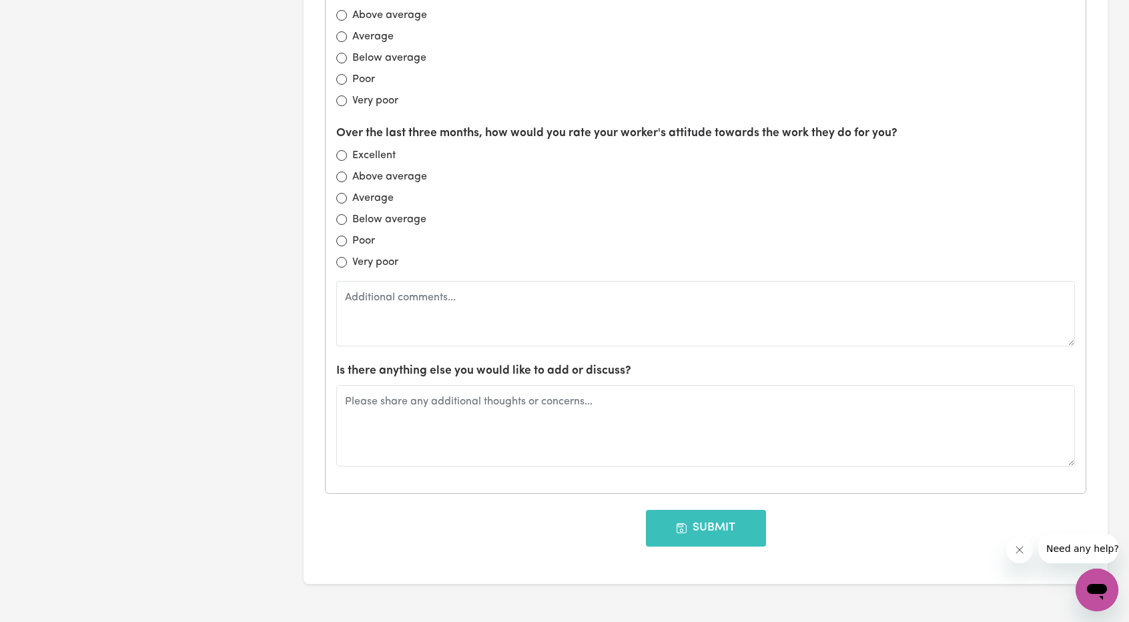
scroll to position [1298, 0]
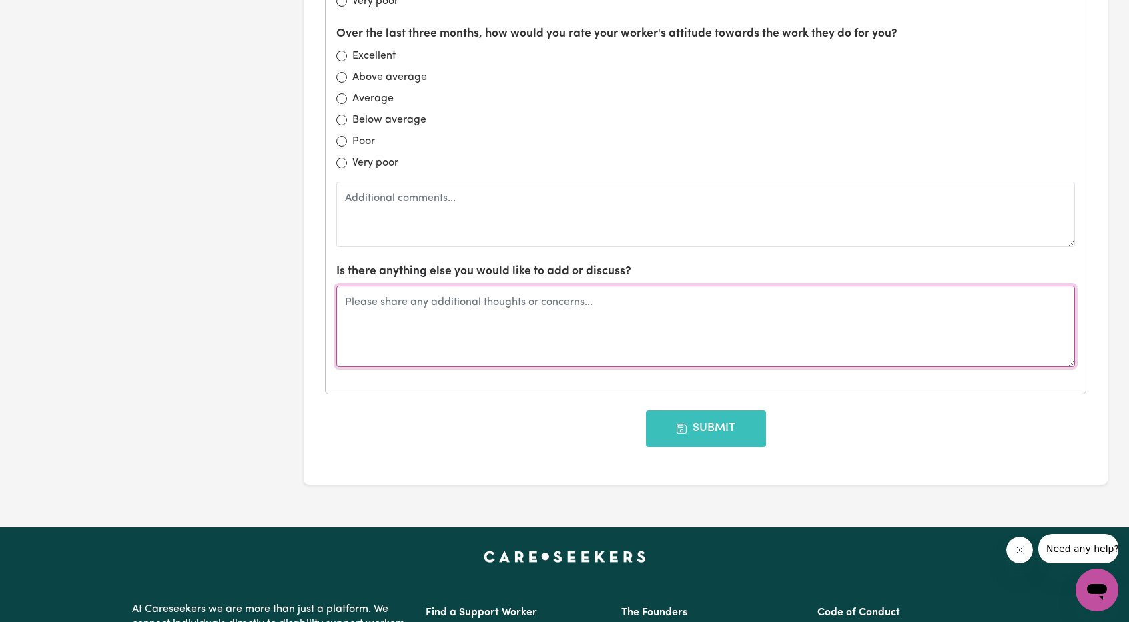
click at [455, 344] on textarea at bounding box center [705, 326] width 739 height 81
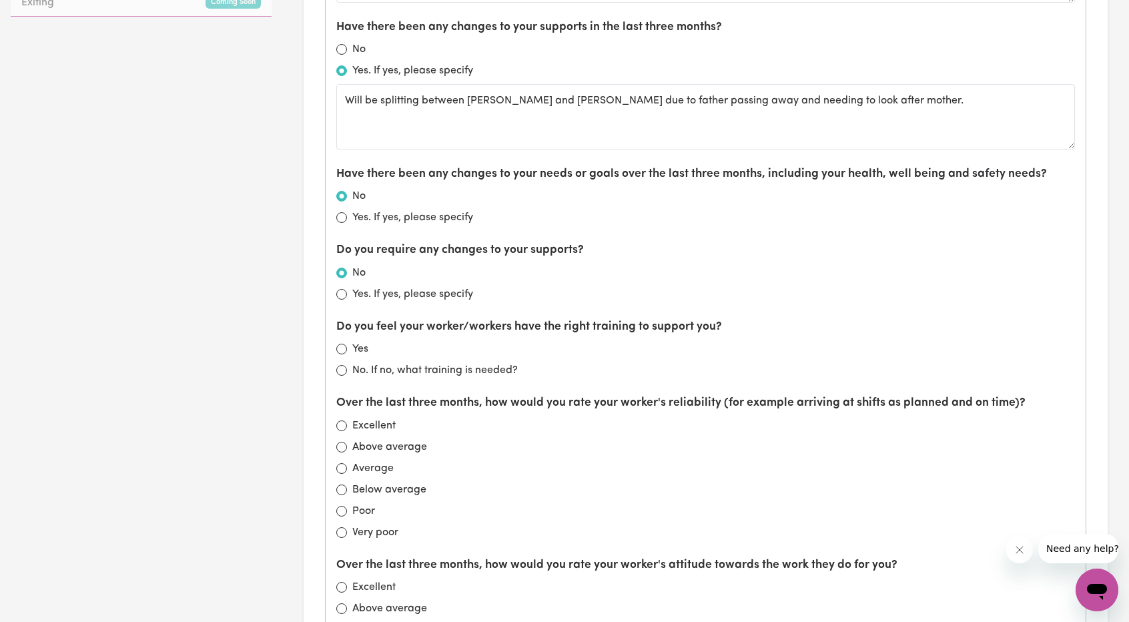
scroll to position [765, 0]
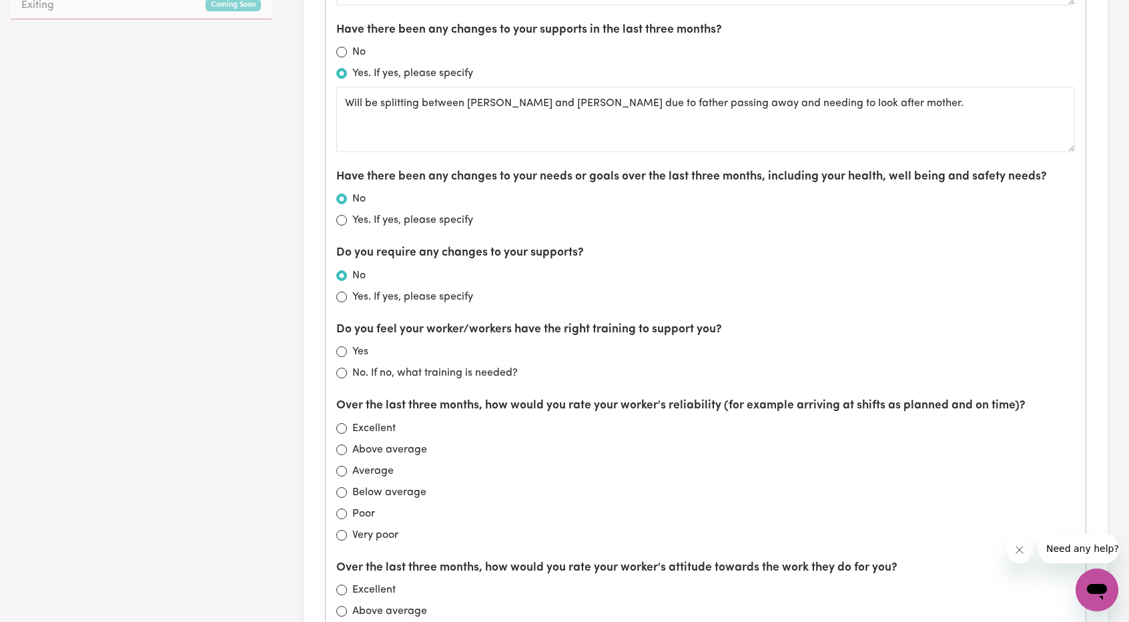
type textarea "If she could engage the brake on her commode, she could get in and out of showe…"
click at [342, 346] on input "Yes" at bounding box center [341, 351] width 11 height 11
radio input "true"
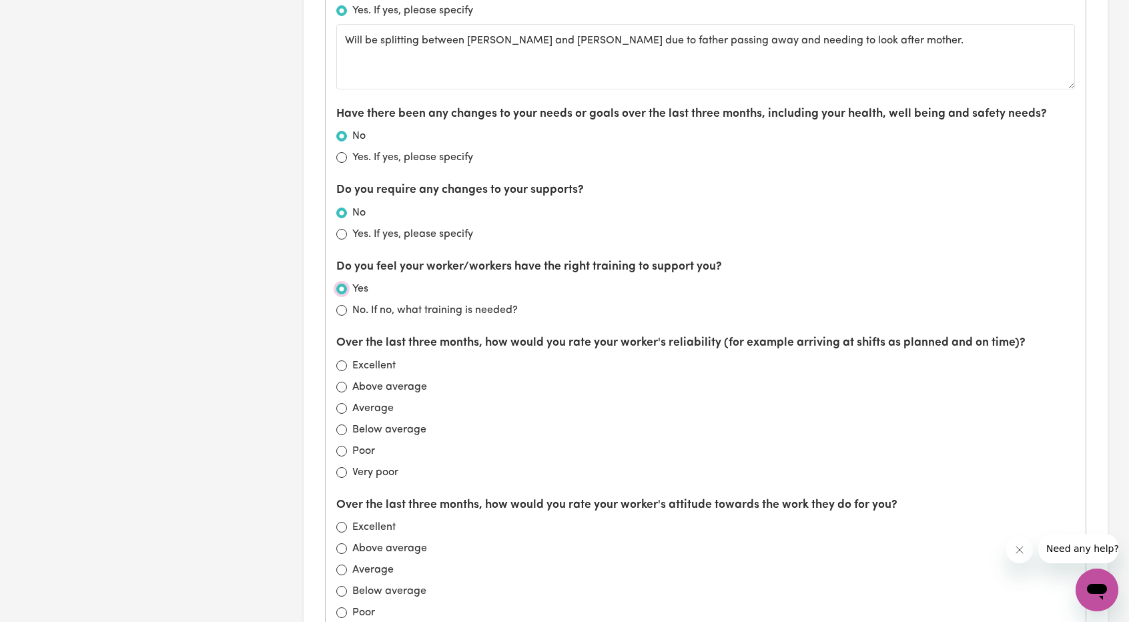
scroll to position [831, 0]
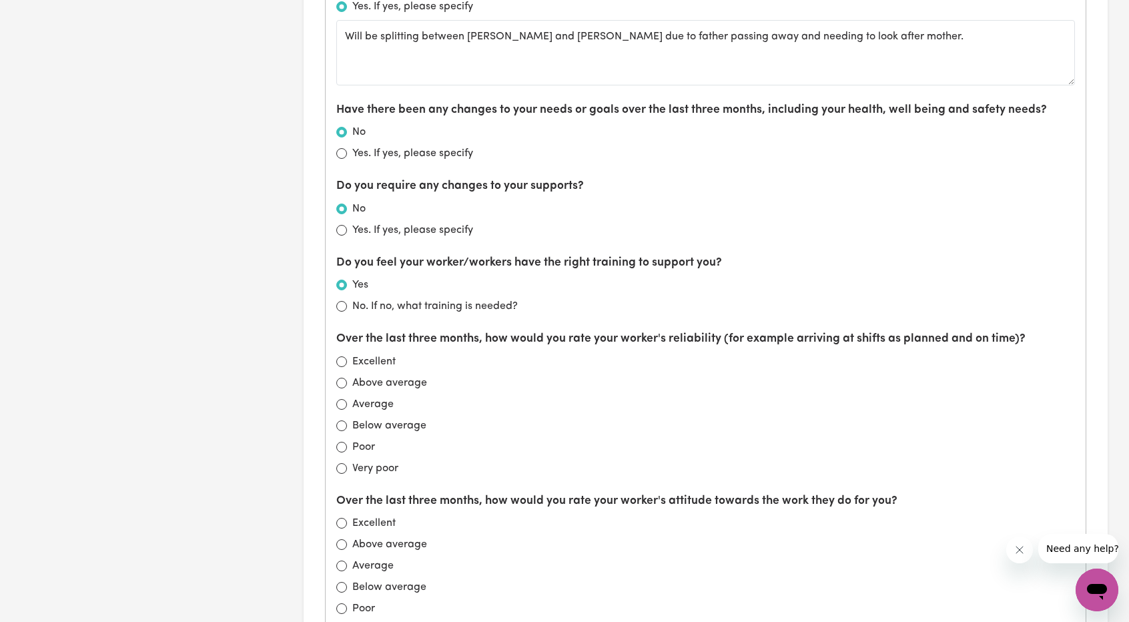
click at [536, 344] on label "Over the last three months, how would you rate your worker's reliability (for e…" at bounding box center [680, 338] width 689 height 17
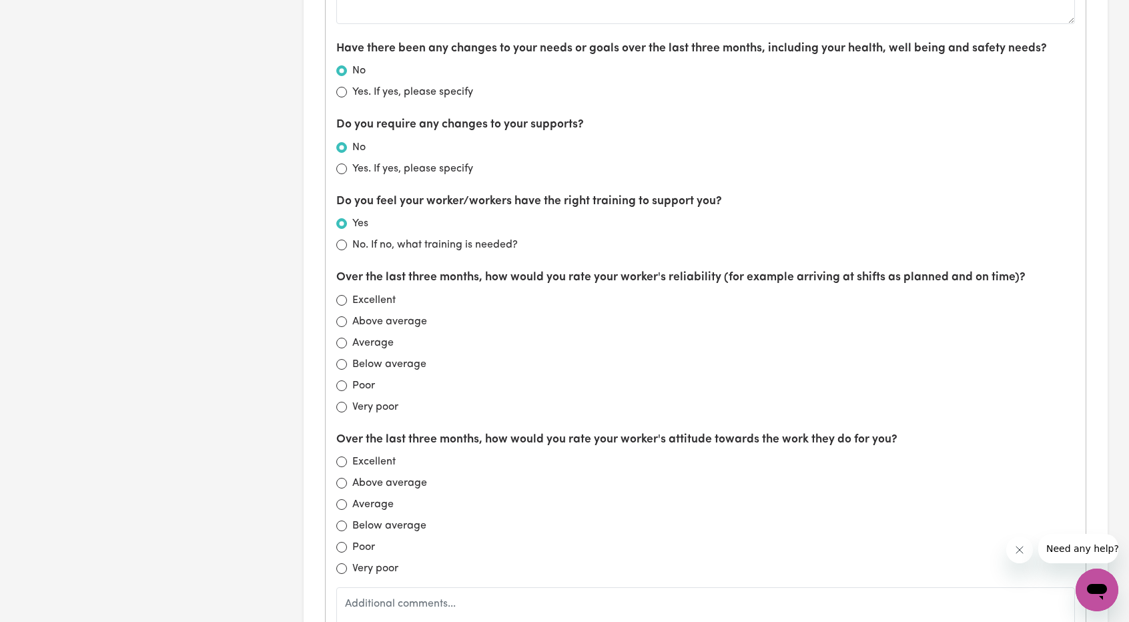
scroll to position [898, 0]
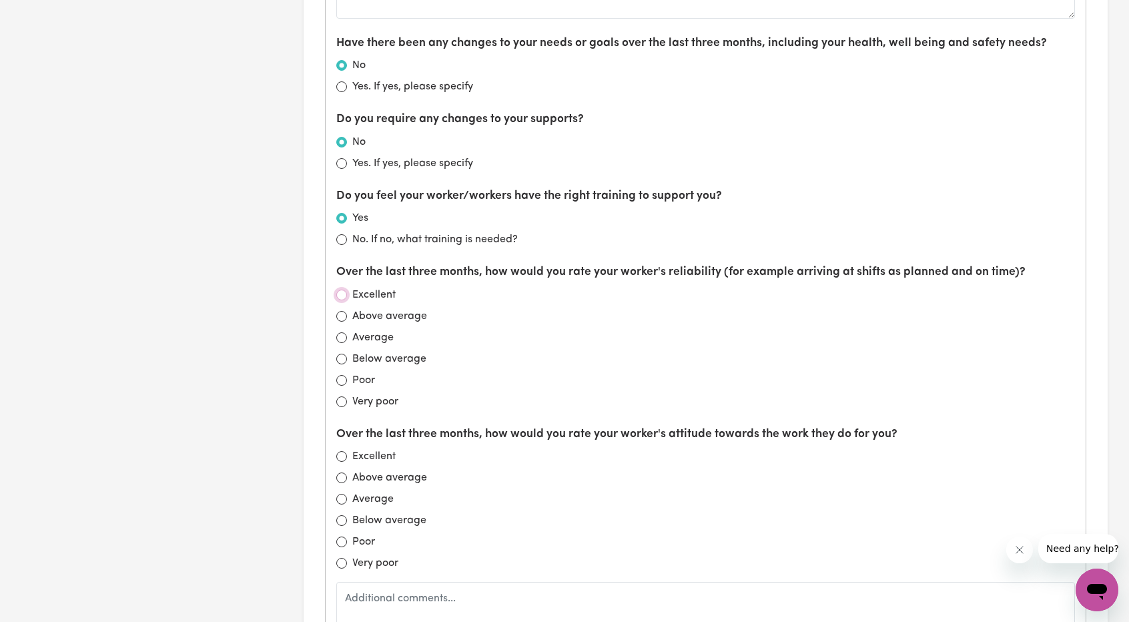
click at [341, 290] on input "Excellent" at bounding box center [341, 295] width 11 height 11
radio input "true"
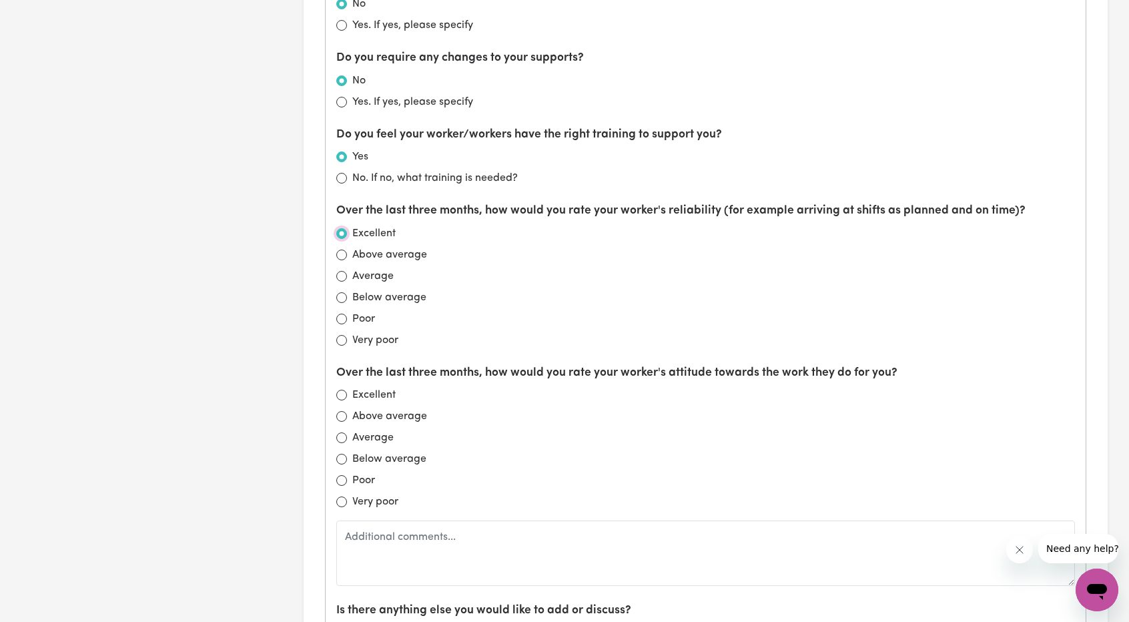
scroll to position [965, 0]
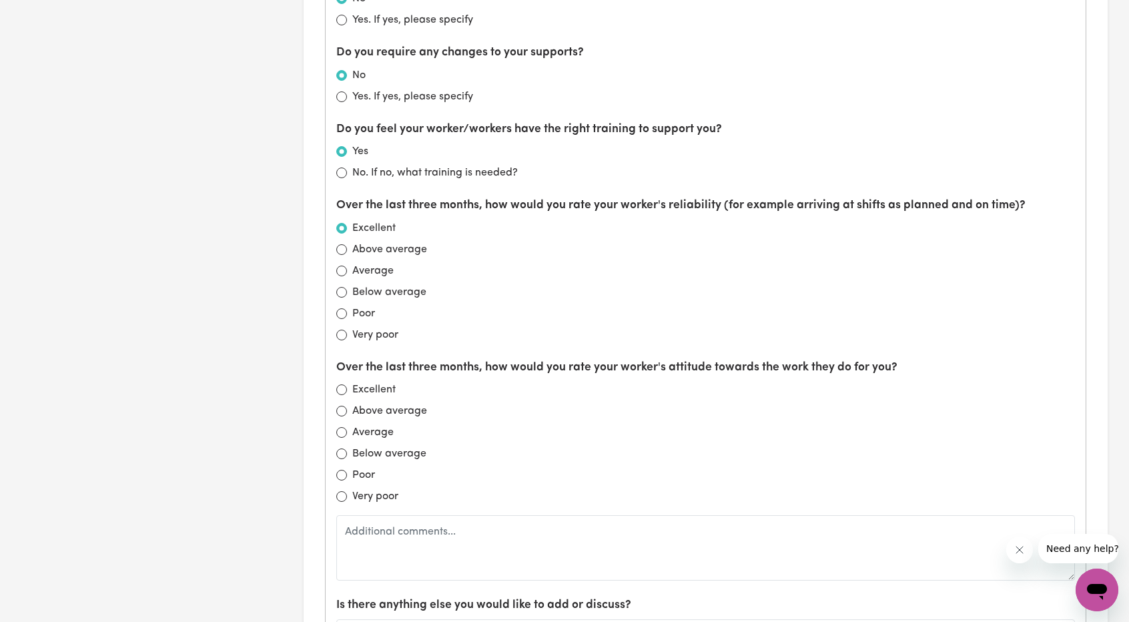
drag, startPoint x: 344, startPoint y: 352, endPoint x: 427, endPoint y: 352, distance: 82.7
click at [427, 352] on div "What is working well? Leanne is the best carer, has a chat always happy to stay…" at bounding box center [706, 149] width 760 height 1158
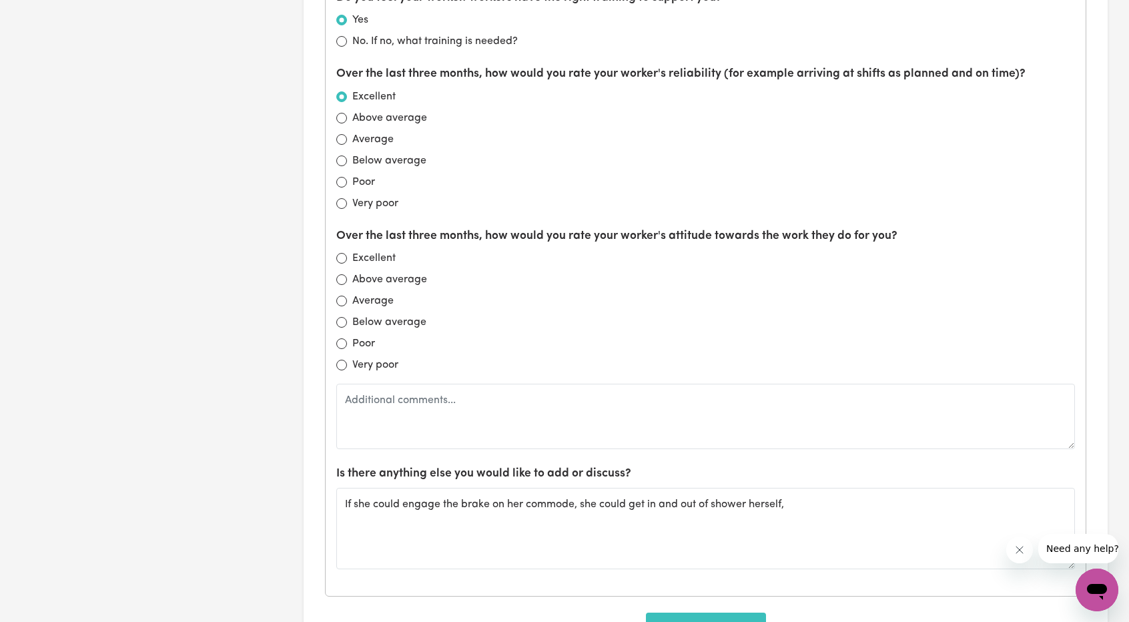
scroll to position [1098, 0]
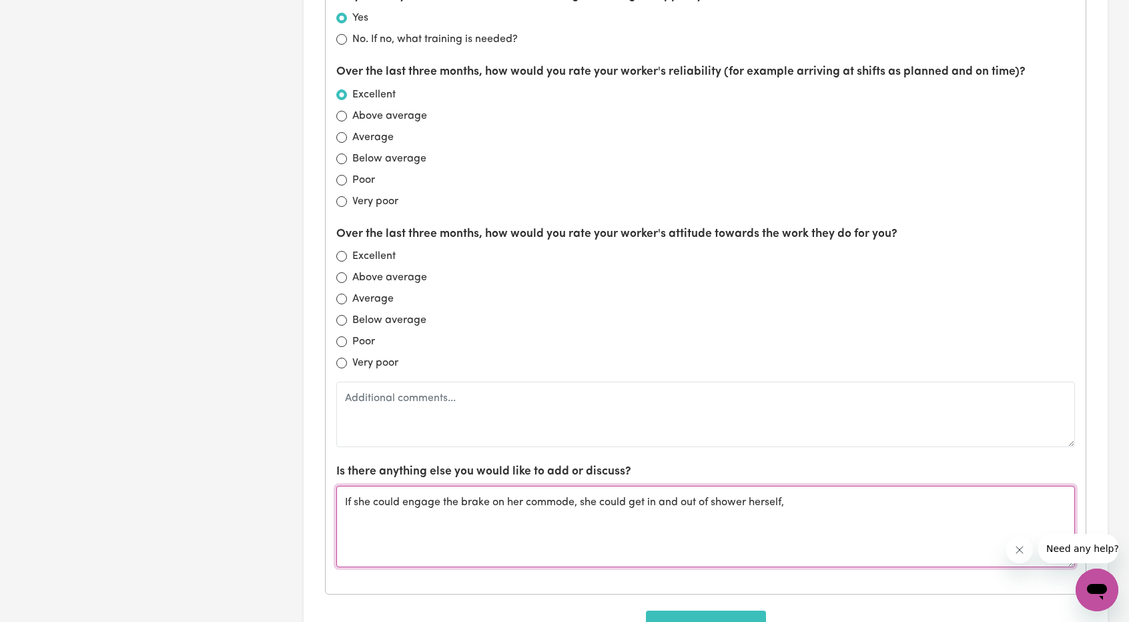
click at [794, 494] on textarea "If she could engage the brake on her commode, she could get in and out of showe…" at bounding box center [705, 526] width 739 height 81
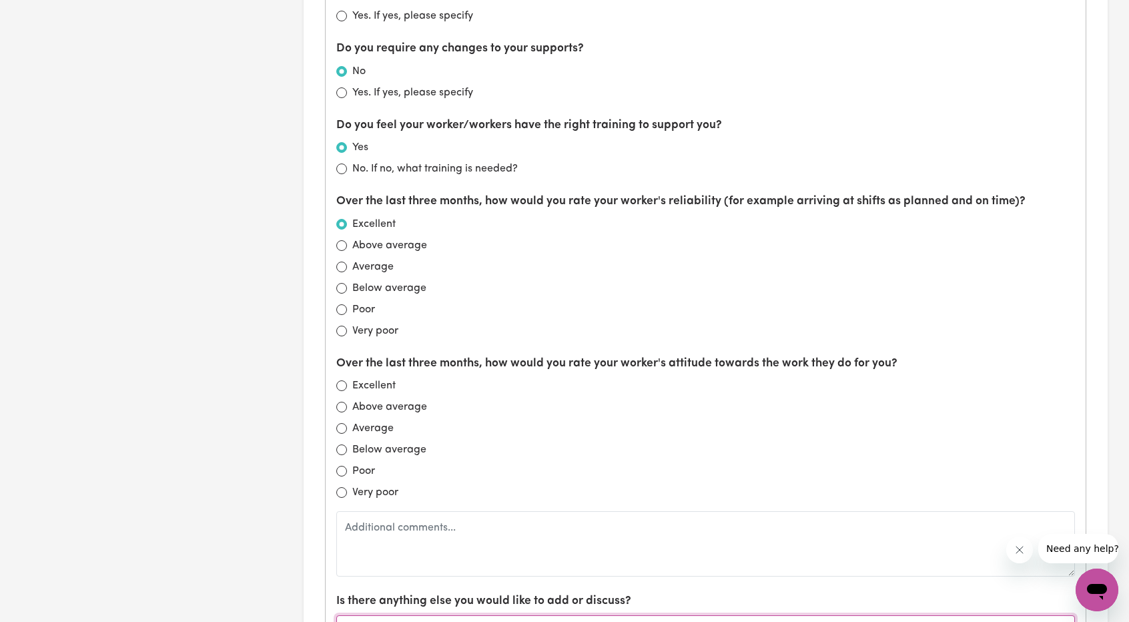
scroll to position [965, 0]
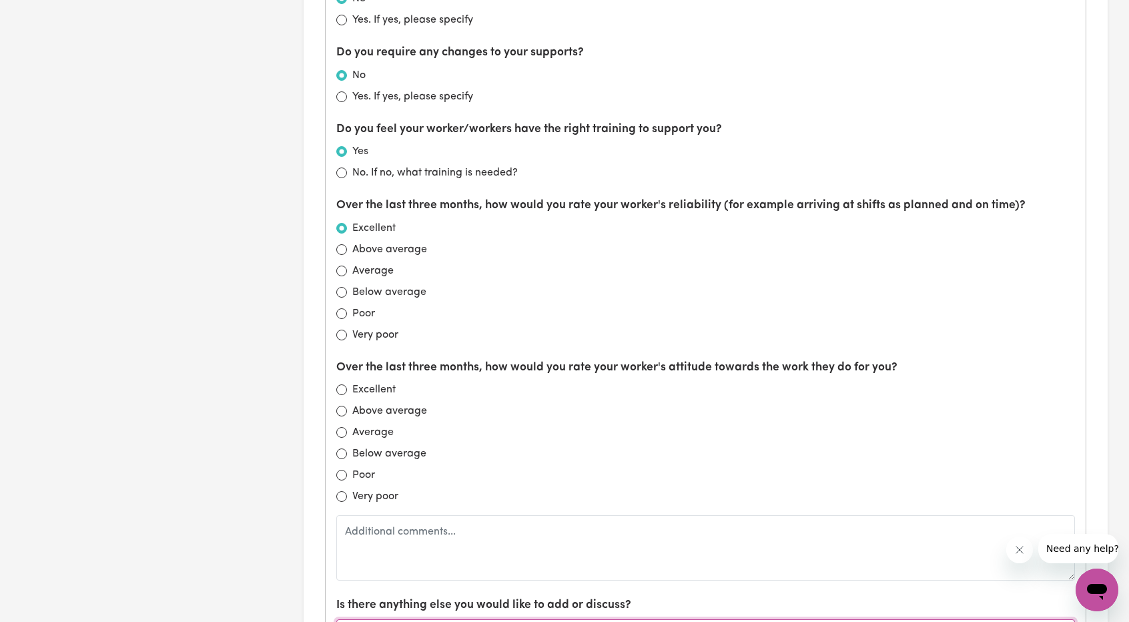
type textarea "If she could engage the brake on her commode, she could get in and out of showe…"
click at [355, 378] on div "Over the last three months, how would you rate your worker's attitude towards t…" at bounding box center [705, 469] width 739 height 221
click at [360, 405] on label "Above average" at bounding box center [389, 411] width 75 height 16
click at [347, 406] on input "Above average" at bounding box center [341, 411] width 11 height 11
radio input "true"
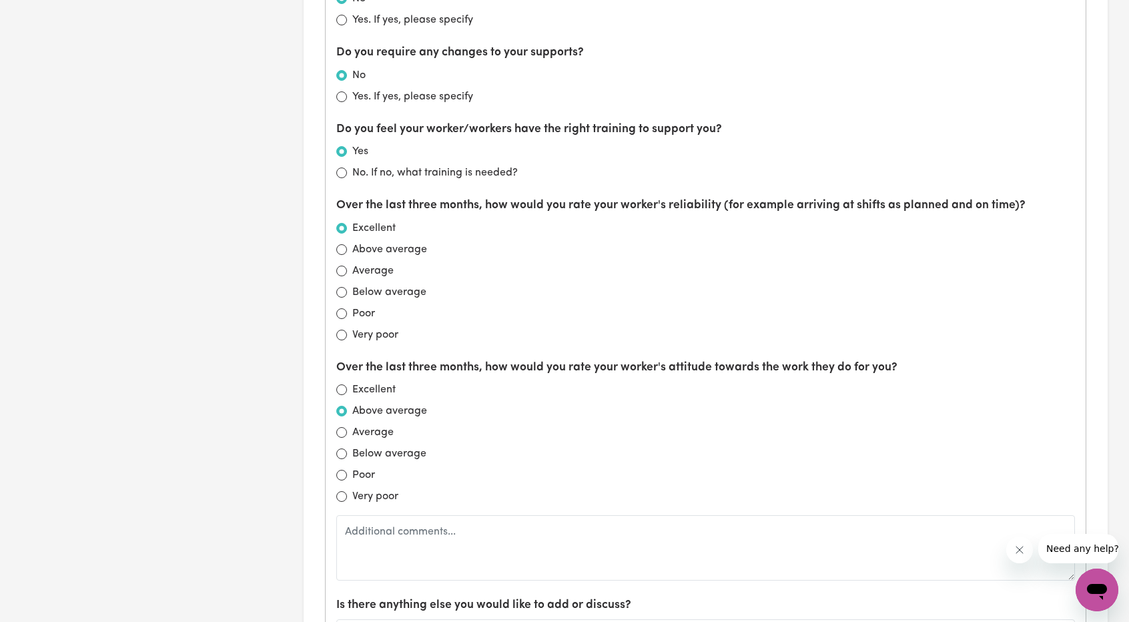
click at [374, 242] on label "Above average" at bounding box center [389, 250] width 75 height 16
click at [347, 244] on input "Above average" at bounding box center [341, 249] width 11 height 11
radio input "true"
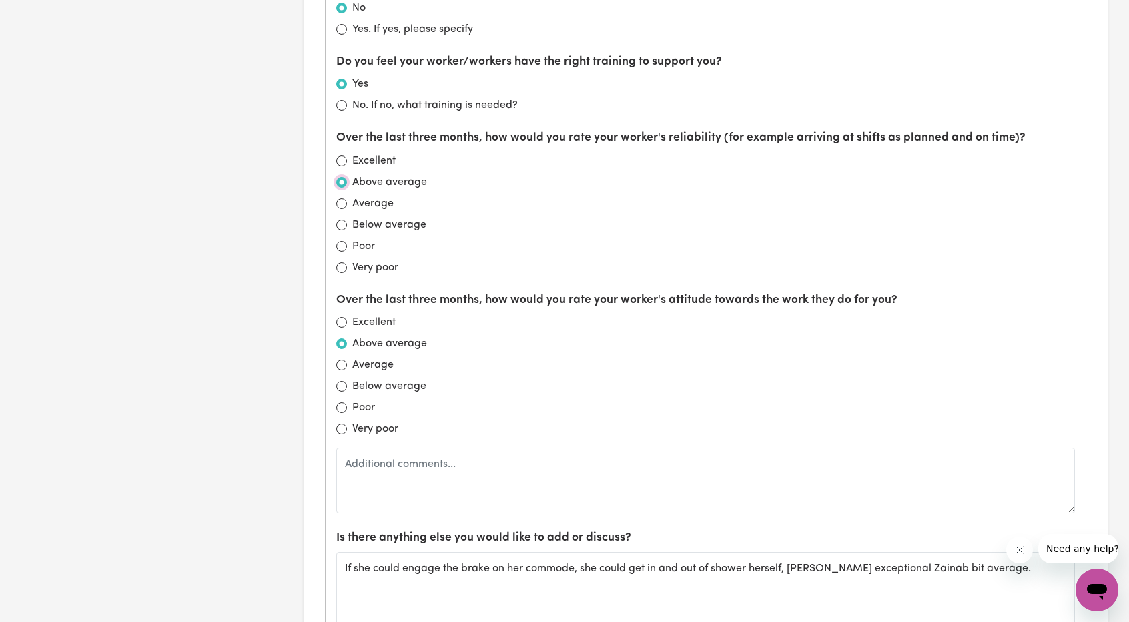
scroll to position [1298, 0]
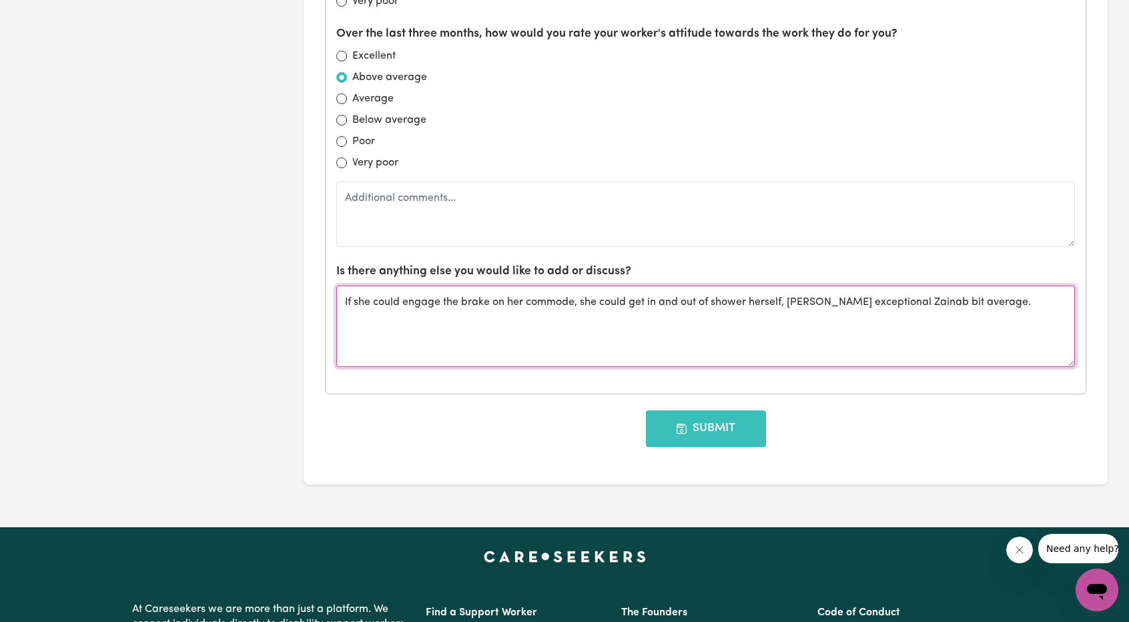
click at [1011, 306] on textarea "If she could engage the brake on her commode, she could get in and out of showe…" at bounding box center [705, 326] width 739 height 81
type textarea "If she could engage the brake on her commode, she could get in and out of showe…"
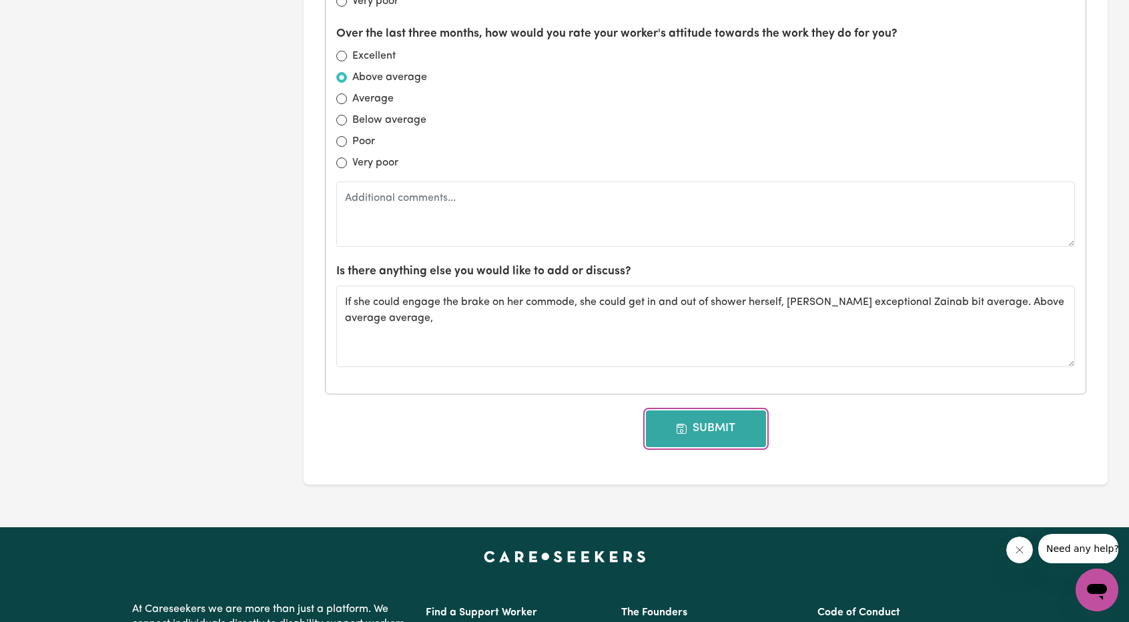
click at [710, 425] on button "Submit" at bounding box center [706, 428] width 120 height 36
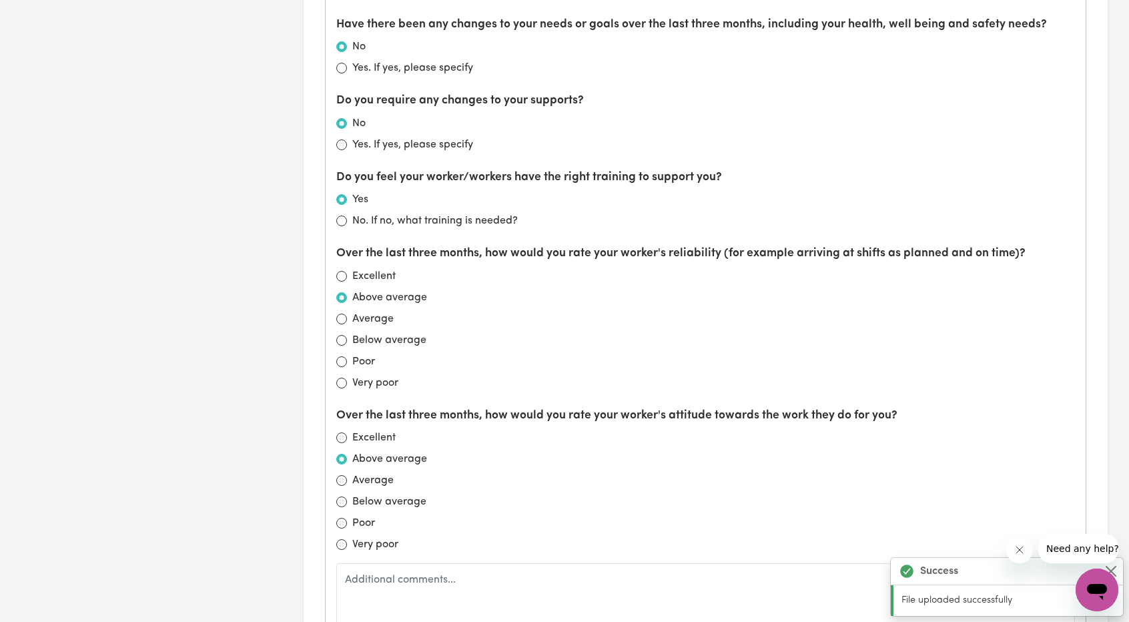
scroll to position [698, 0]
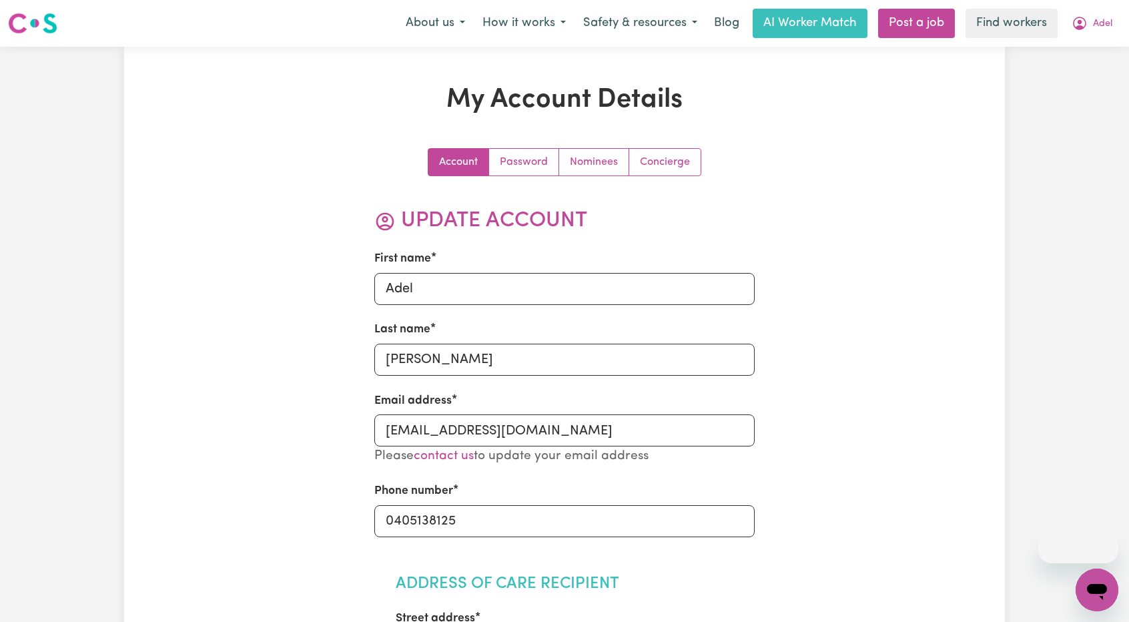
click at [1081, 9] on div "About us How it works Safety & resources Blog AI Worker Match Post a job Find w…" at bounding box center [759, 23] width 724 height 29
click at [1084, 21] on icon "My Account" at bounding box center [1079, 23] width 16 height 16
click at [1054, 51] on link "My Dashboard" at bounding box center [1067, 51] width 105 height 25
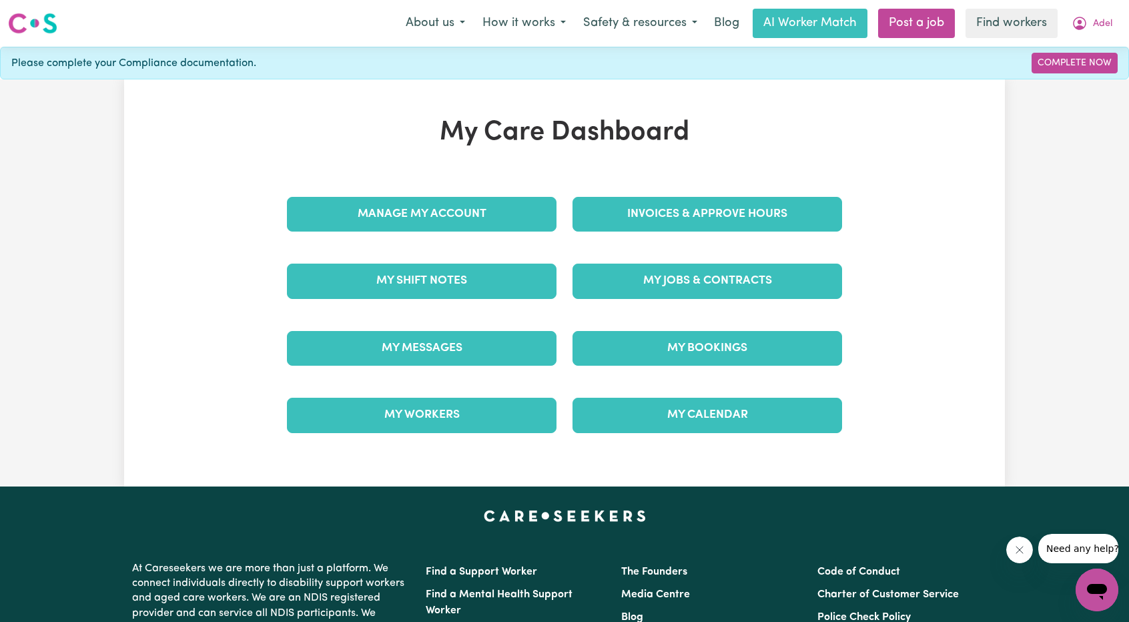
click at [755, 158] on div "My Care Dashboard Manage My Account Invoices & Approve Hours My Shift Notes My …" at bounding box center [564, 283] width 587 height 332
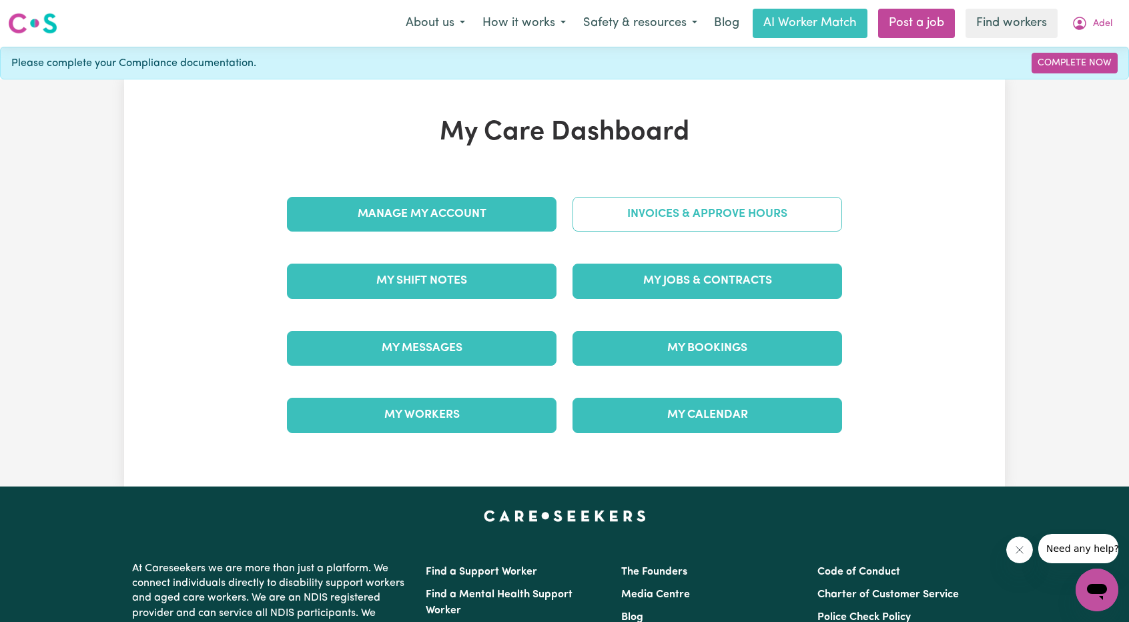
click at [734, 201] on link "Invoices & Approve Hours" at bounding box center [707, 214] width 270 height 35
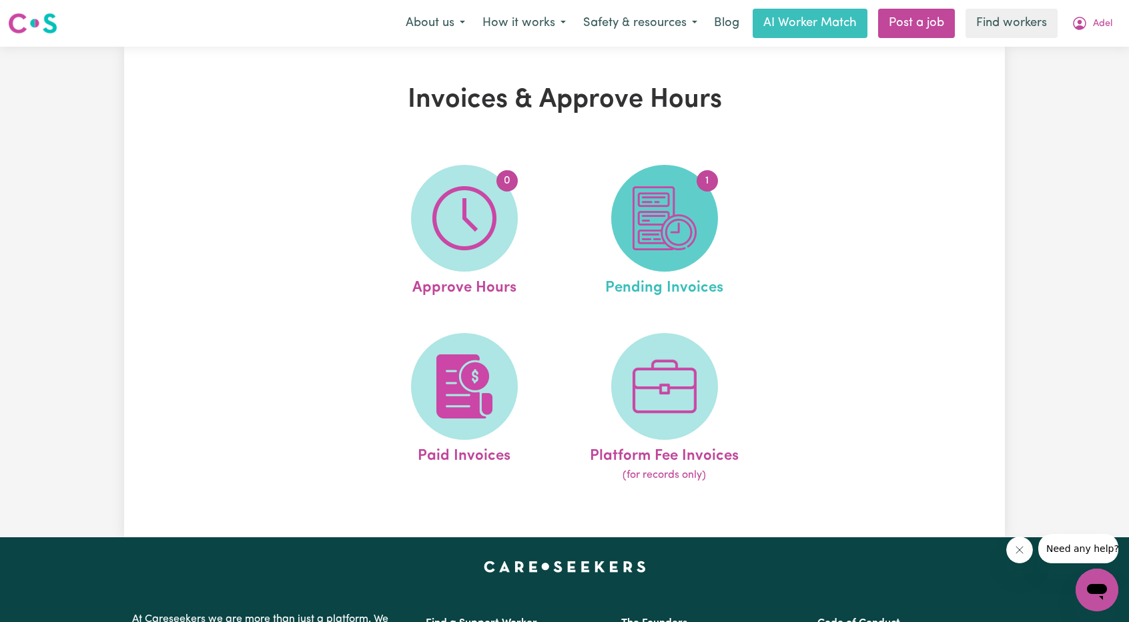
click at [666, 241] on img at bounding box center [664, 218] width 64 height 64
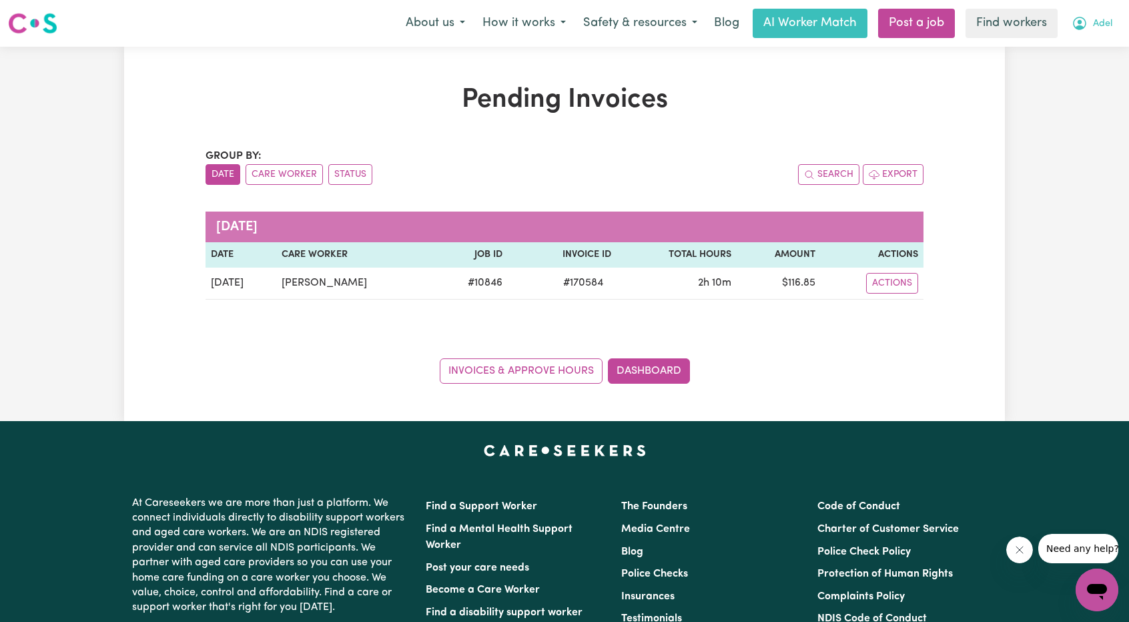
drag, startPoint x: 1112, startPoint y: 21, endPoint x: 1098, endPoint y: 30, distance: 16.5
click at [1112, 21] on button "Adel" at bounding box center [1092, 23] width 58 height 28
click at [1065, 47] on link "My Dashboard" at bounding box center [1067, 51] width 105 height 25
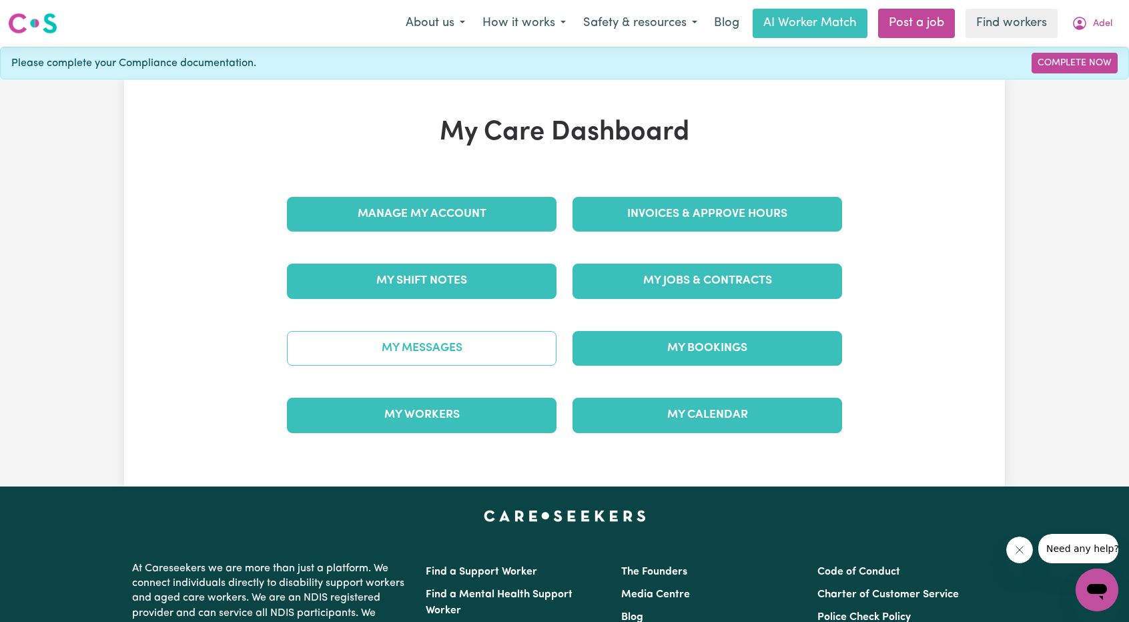
click at [492, 337] on link "My Messages" at bounding box center [422, 348] width 270 height 35
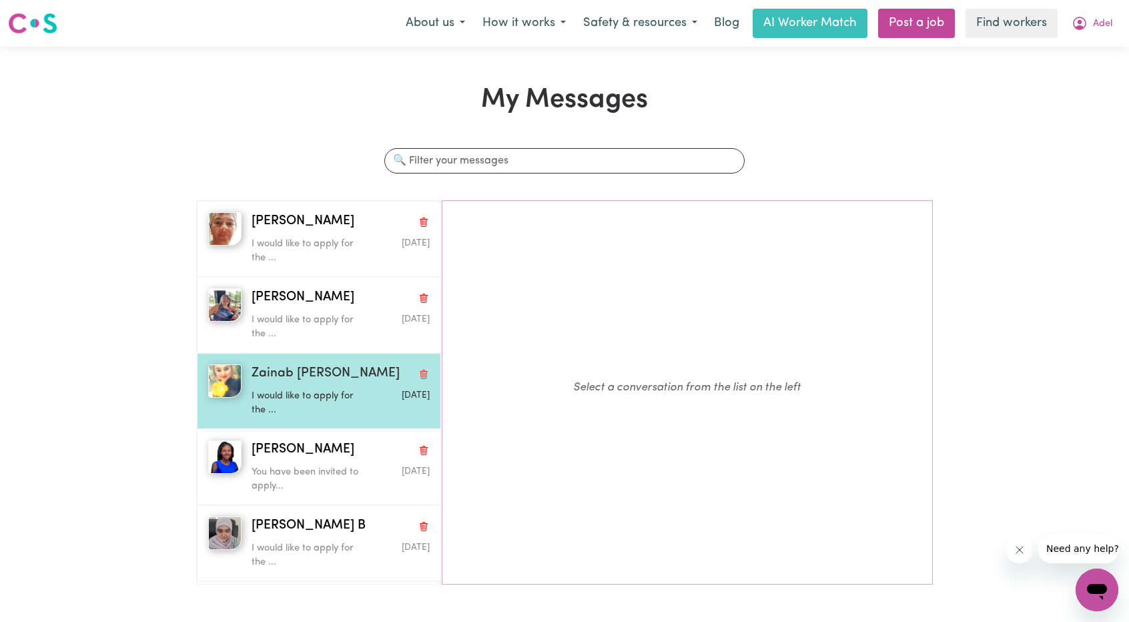
click at [290, 370] on span "Zainab Michelle R" at bounding box center [326, 373] width 148 height 19
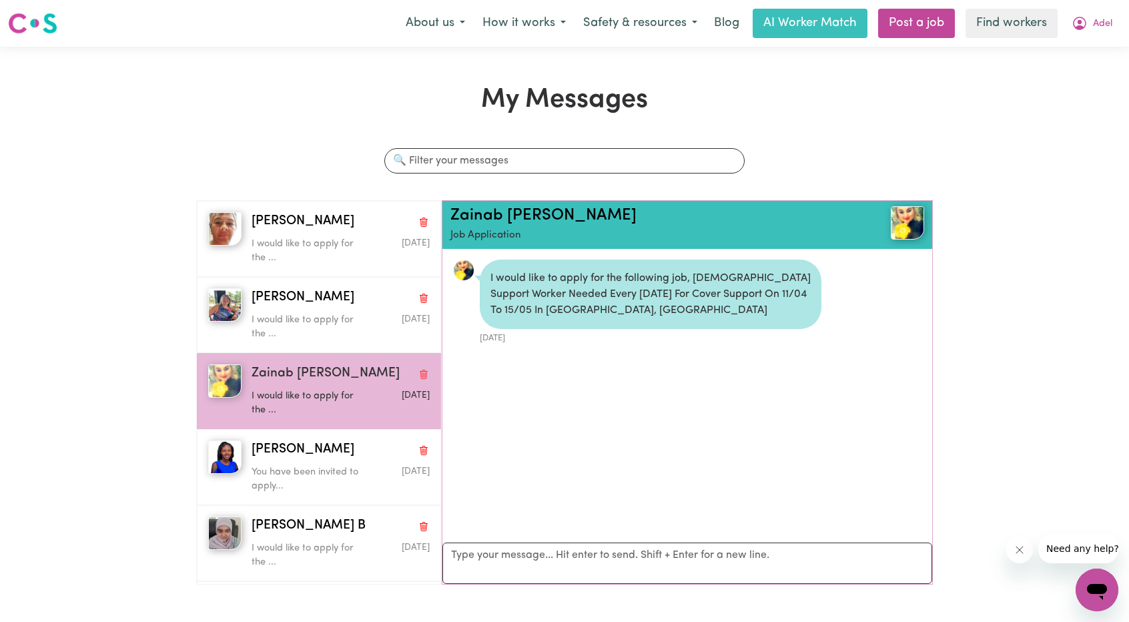
scroll to position [7, 0]
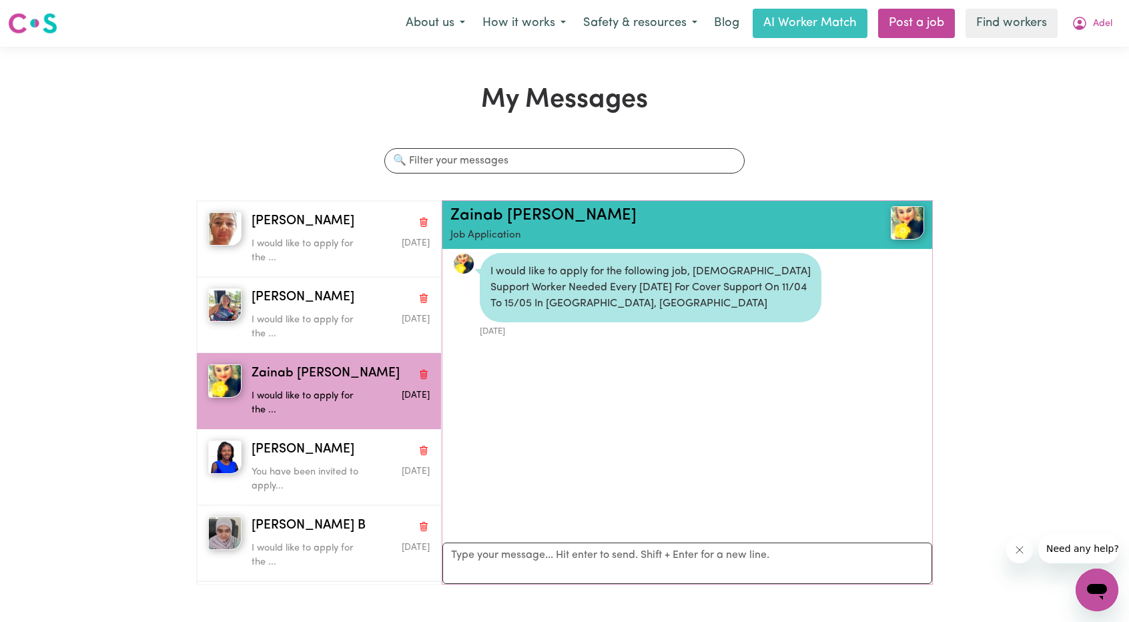
click at [917, 221] on img at bounding box center [907, 222] width 33 height 33
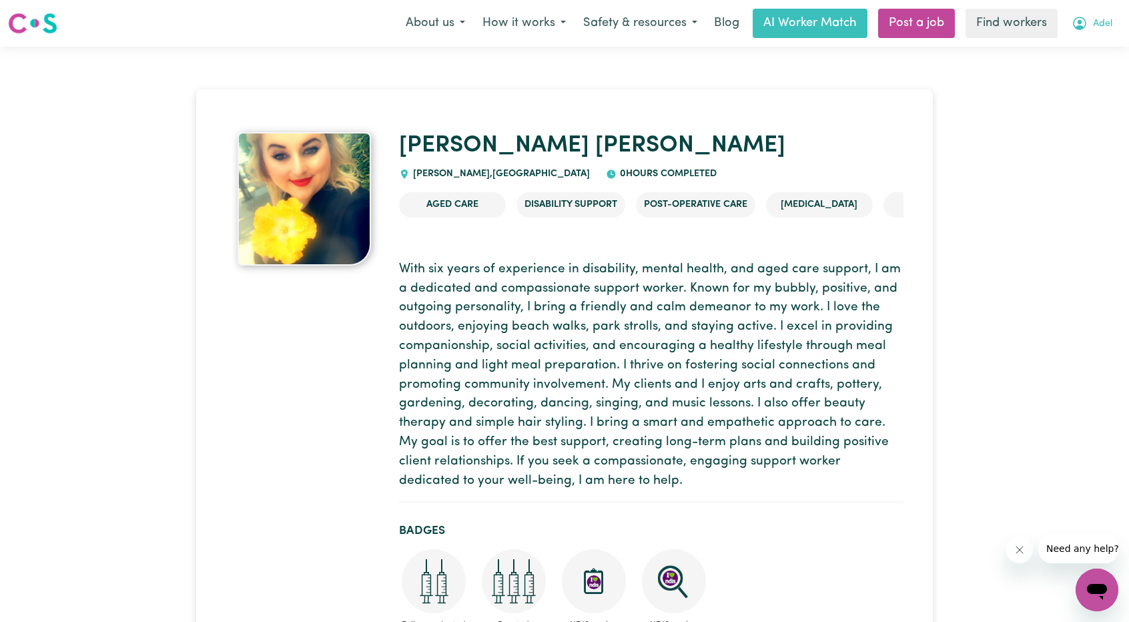
click at [1087, 17] on button "Adel" at bounding box center [1092, 23] width 58 height 28
click at [1057, 47] on link "My Dashboard" at bounding box center [1067, 51] width 105 height 25
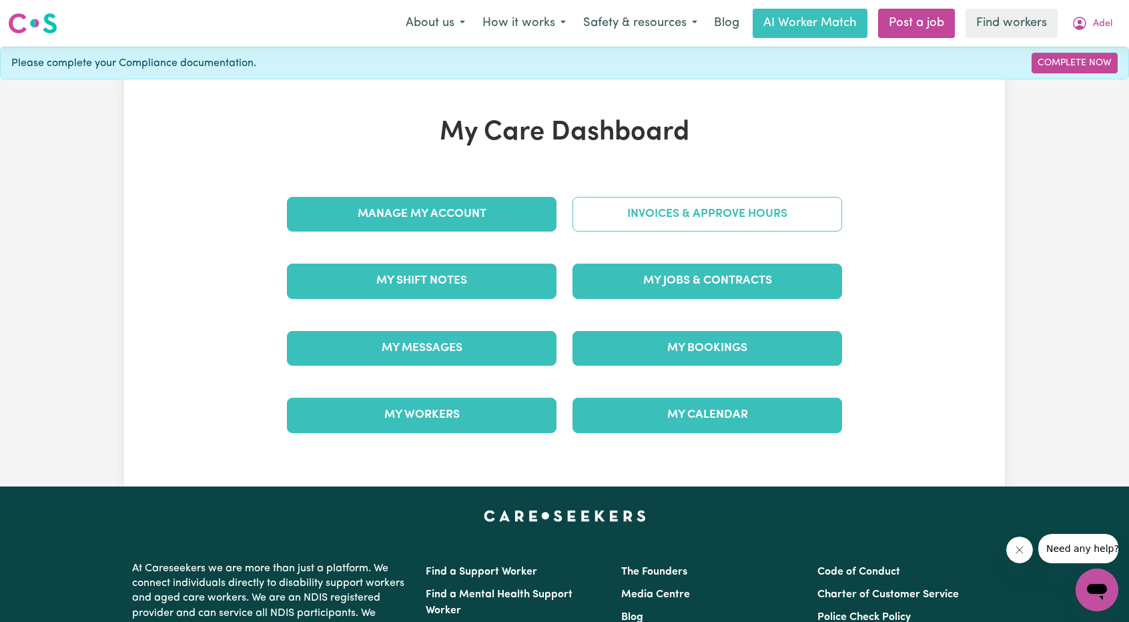
click at [648, 199] on link "Invoices & Approve Hours" at bounding box center [707, 214] width 270 height 35
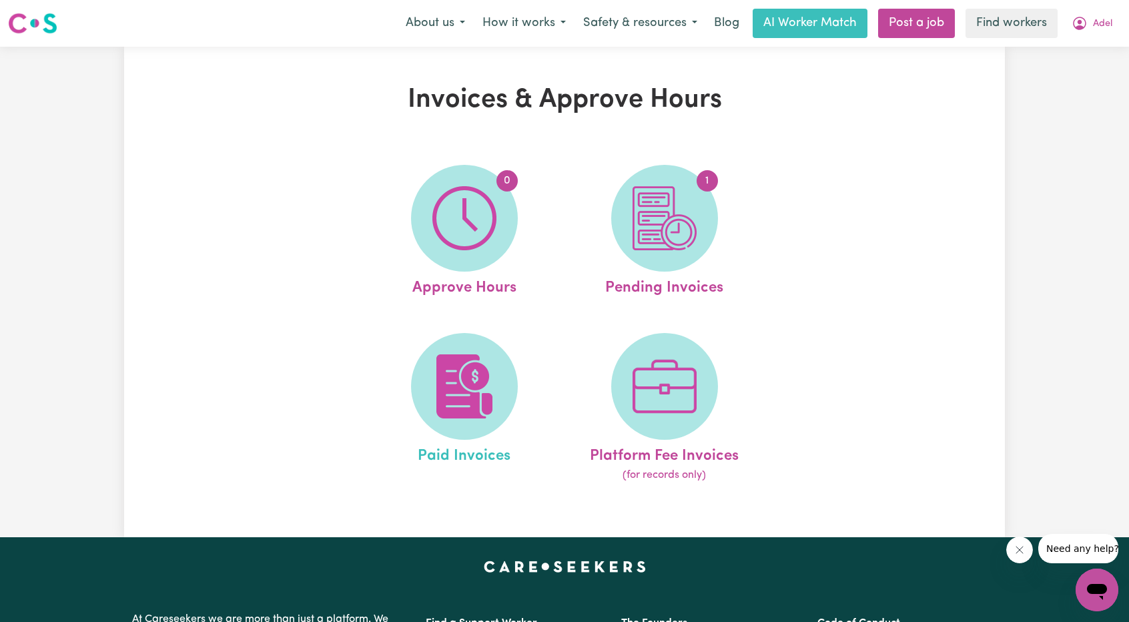
click at [495, 336] on link "Paid Invoices" at bounding box center [464, 408] width 192 height 151
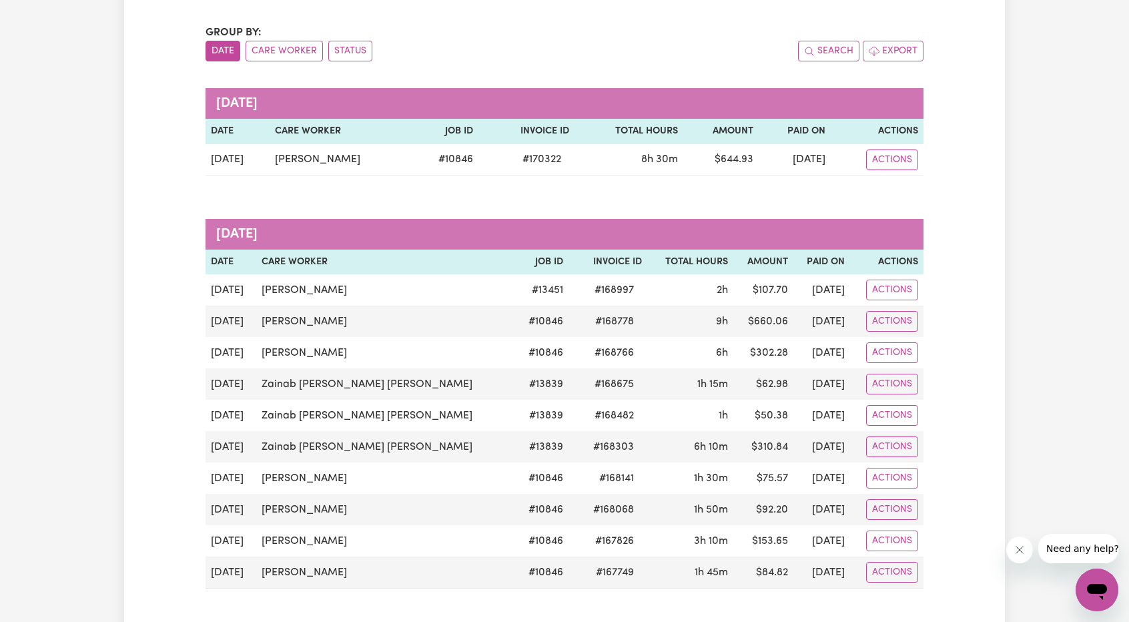
scroll to position [133, 0]
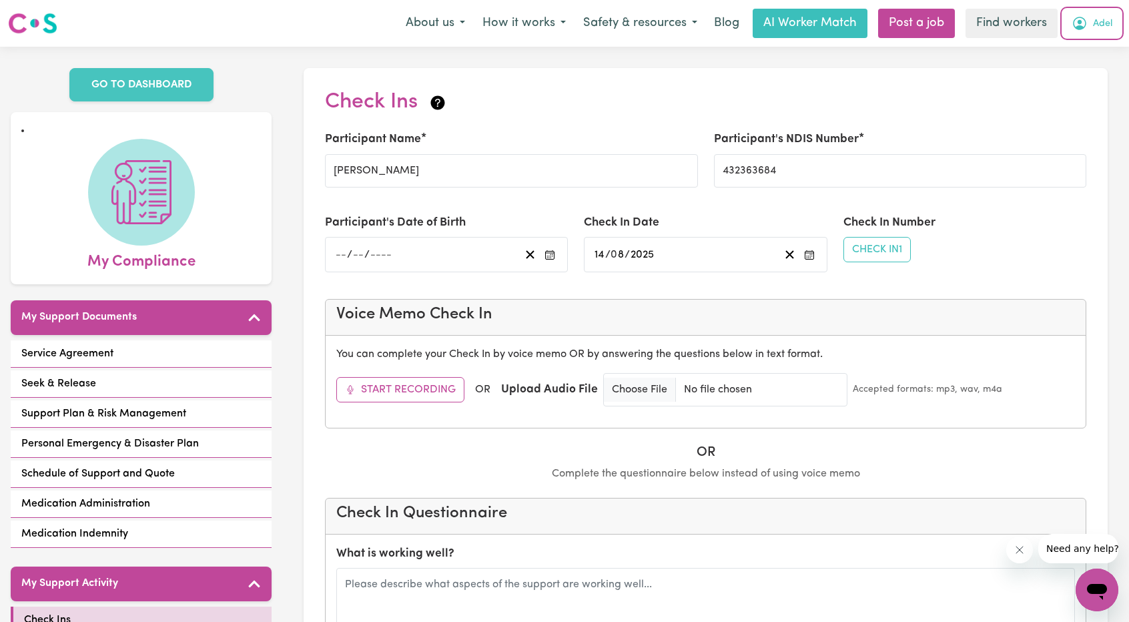
click at [1093, 25] on span "Adel" at bounding box center [1102, 24] width 19 height 15
click at [1063, 62] on link "My Dashboard" at bounding box center [1067, 51] width 105 height 25
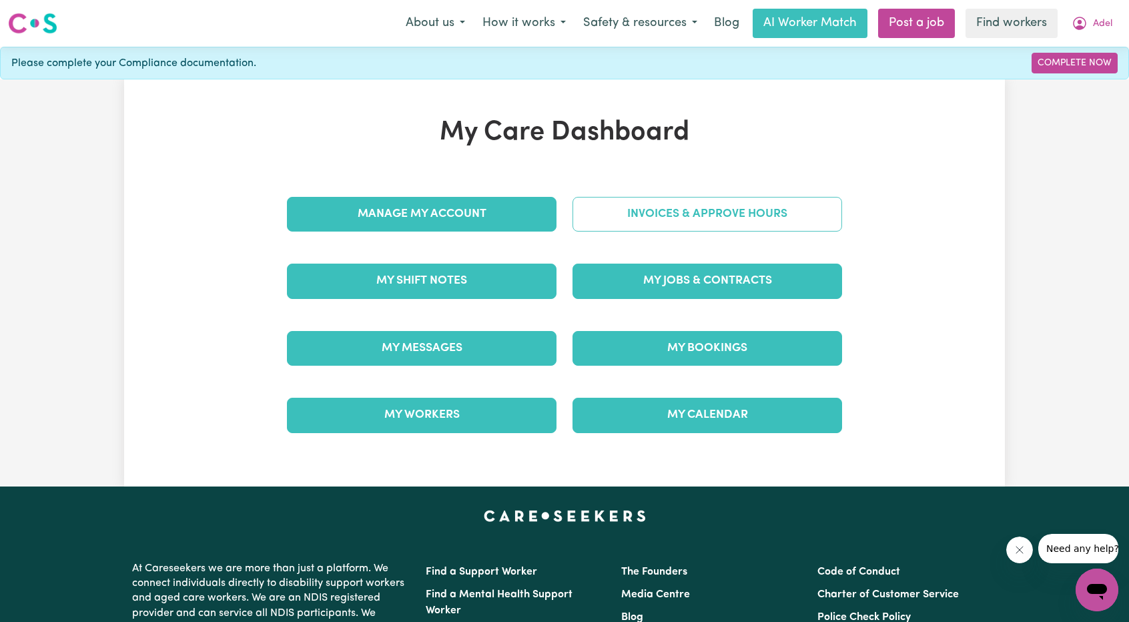
click at [726, 206] on link "Invoices & Approve Hours" at bounding box center [707, 214] width 270 height 35
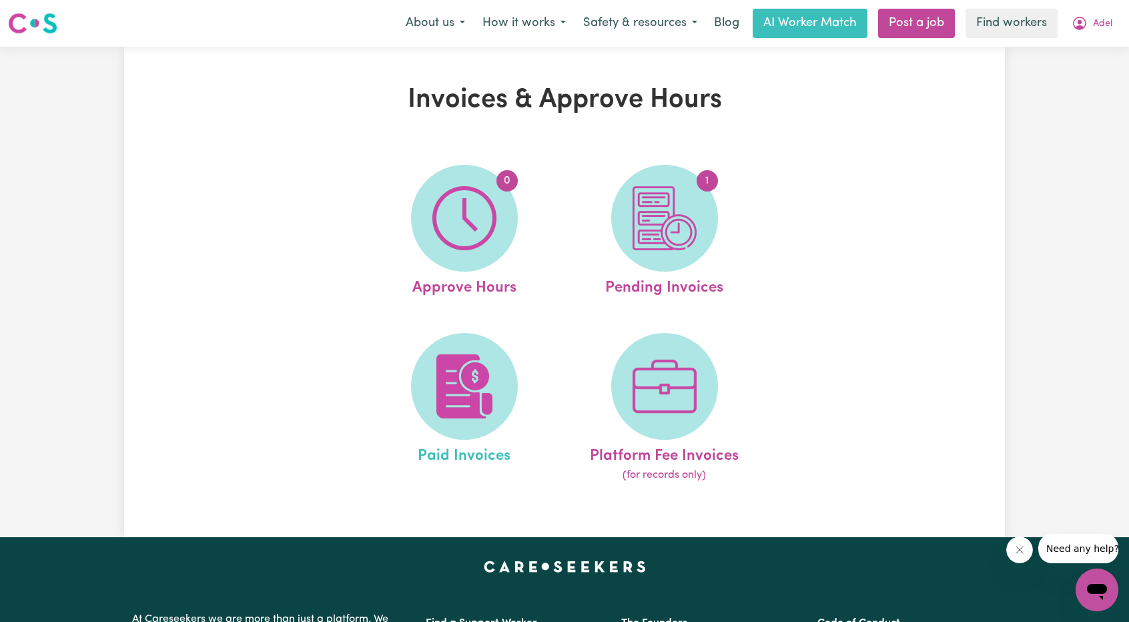
click at [481, 333] on link "Paid Invoices" at bounding box center [464, 408] width 192 height 151
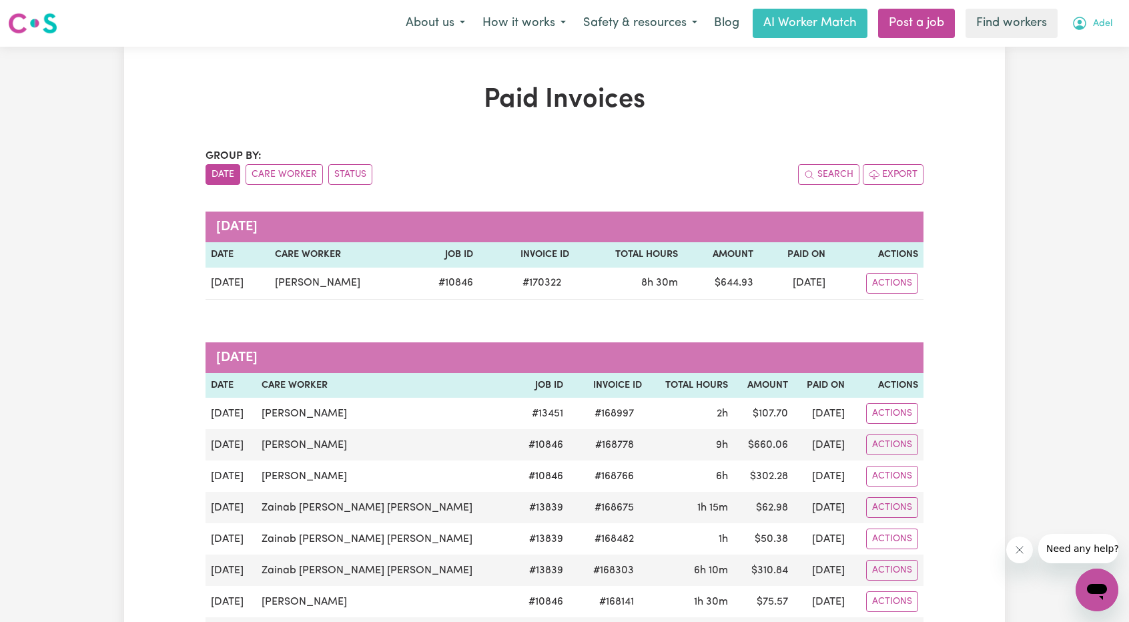
click at [1095, 23] on span "Adel" at bounding box center [1102, 24] width 19 height 15
click at [1041, 43] on link "My Dashboard" at bounding box center [1067, 51] width 105 height 25
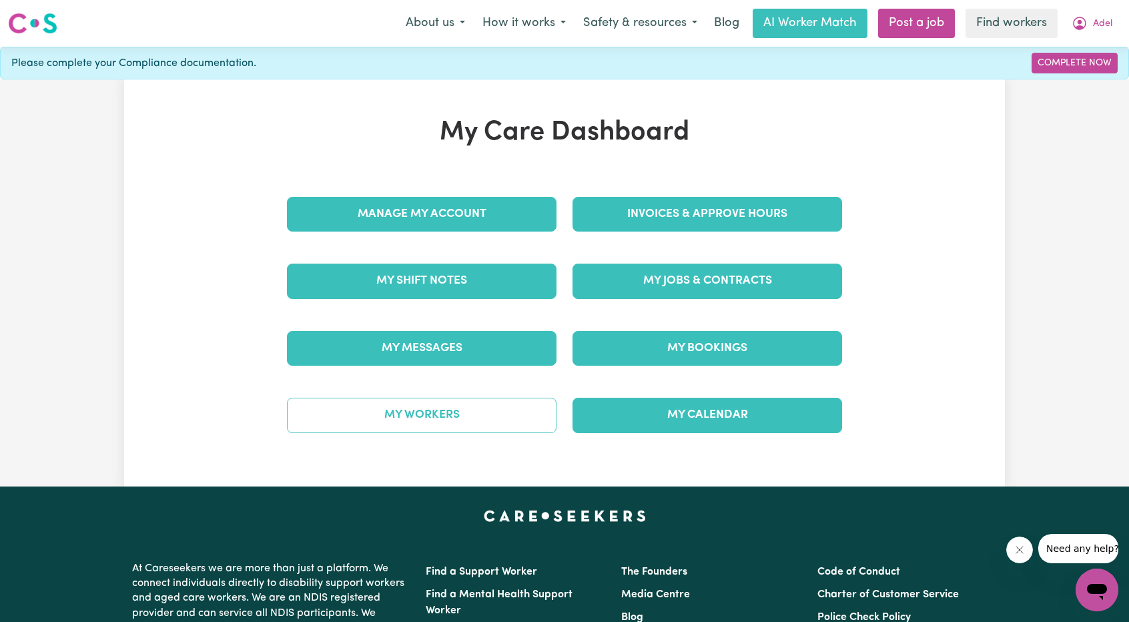
click at [462, 412] on link "My Workers" at bounding box center [422, 415] width 270 height 35
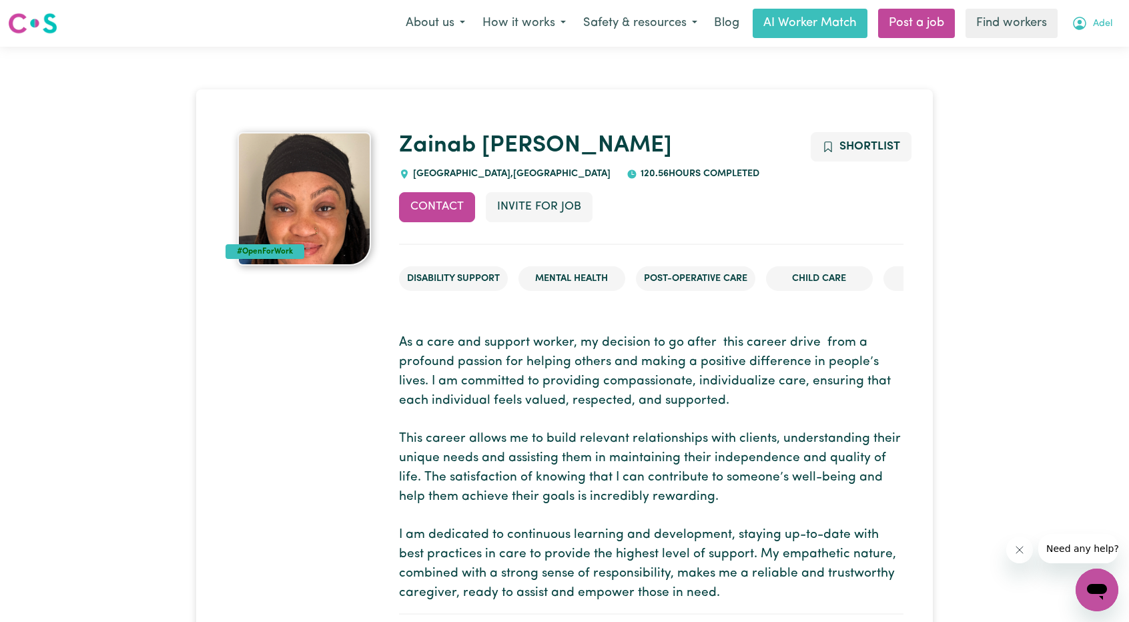
click at [1102, 24] on span "Adel" at bounding box center [1102, 24] width 19 height 15
click at [1065, 47] on link "My Dashboard" at bounding box center [1067, 51] width 105 height 25
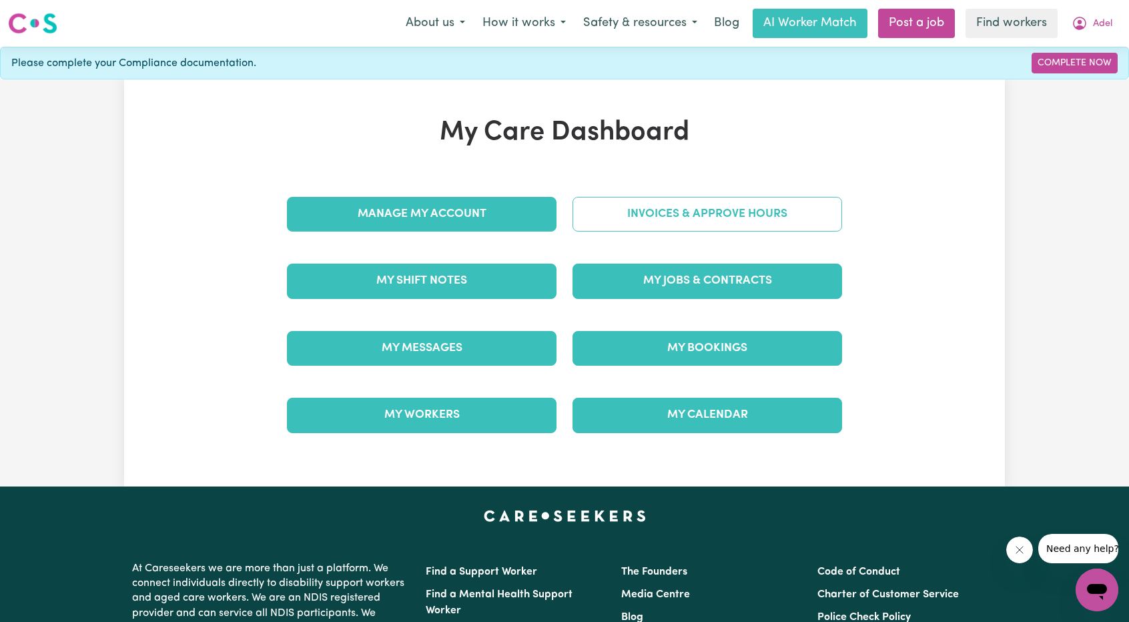
click at [717, 211] on link "Invoices & Approve Hours" at bounding box center [707, 214] width 270 height 35
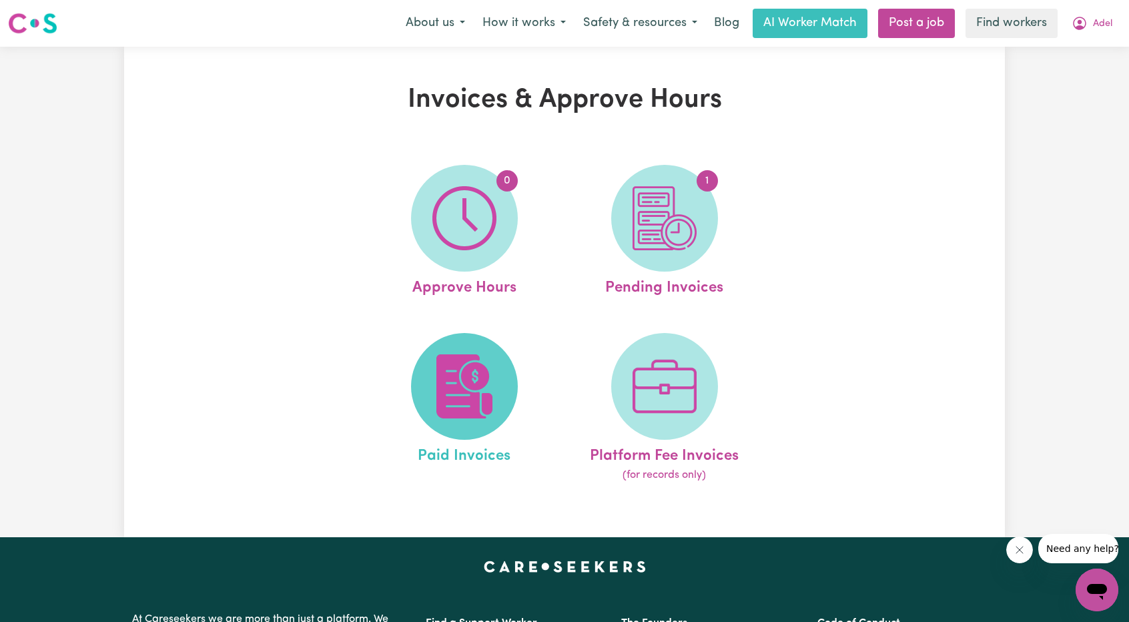
click at [496, 358] on span at bounding box center [464, 386] width 107 height 107
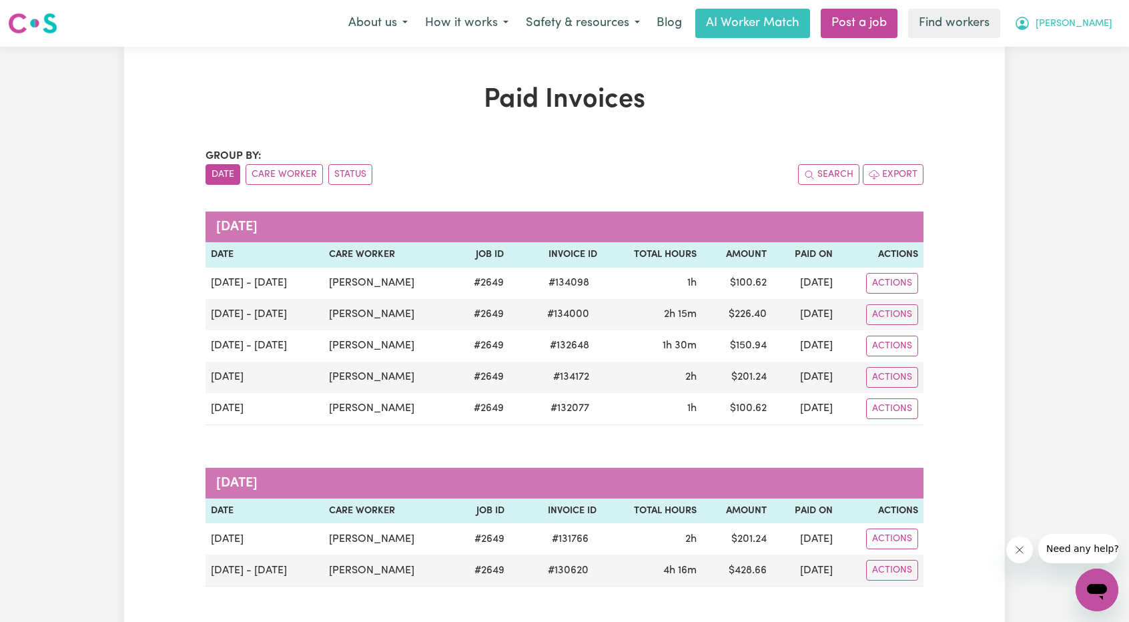
click at [1086, 29] on span "[PERSON_NAME]" at bounding box center [1073, 24] width 77 height 15
click at [1066, 85] on link "Logout" at bounding box center [1067, 76] width 105 height 25
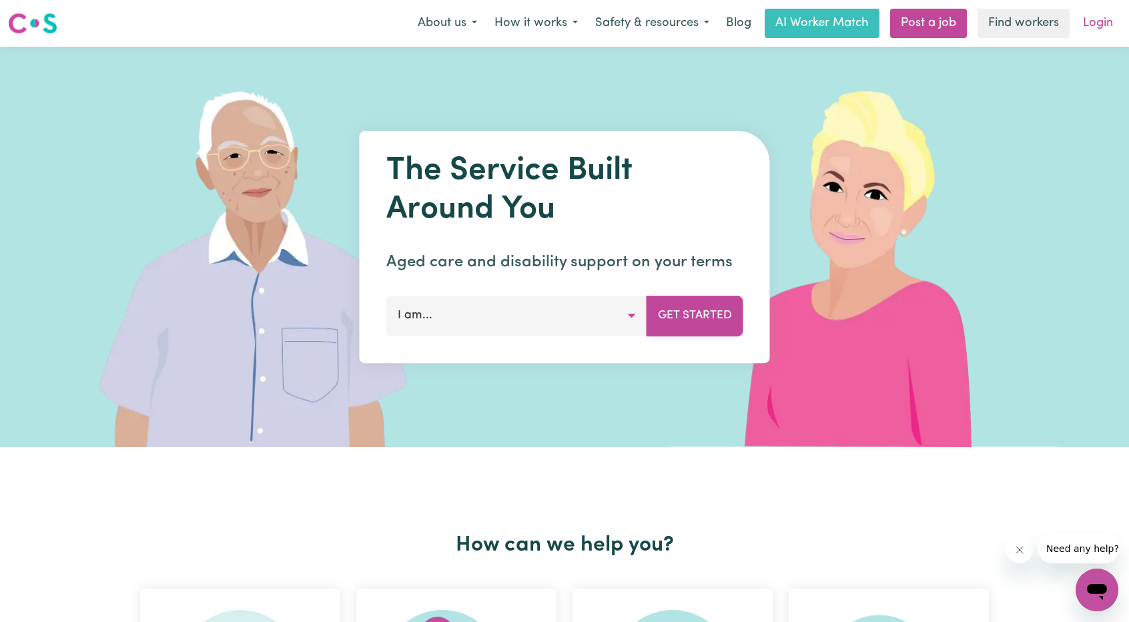
click at [1111, 34] on link "Login" at bounding box center [1098, 23] width 46 height 29
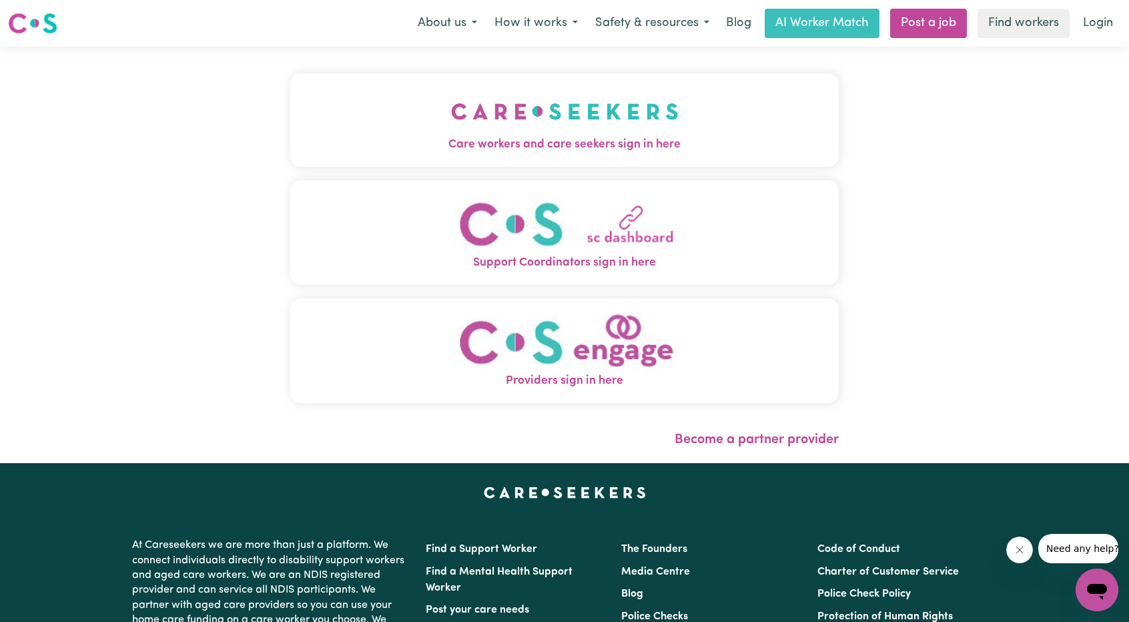
click at [682, 102] on button "Care workers and care seekers sign in here" at bounding box center [564, 119] width 548 height 93
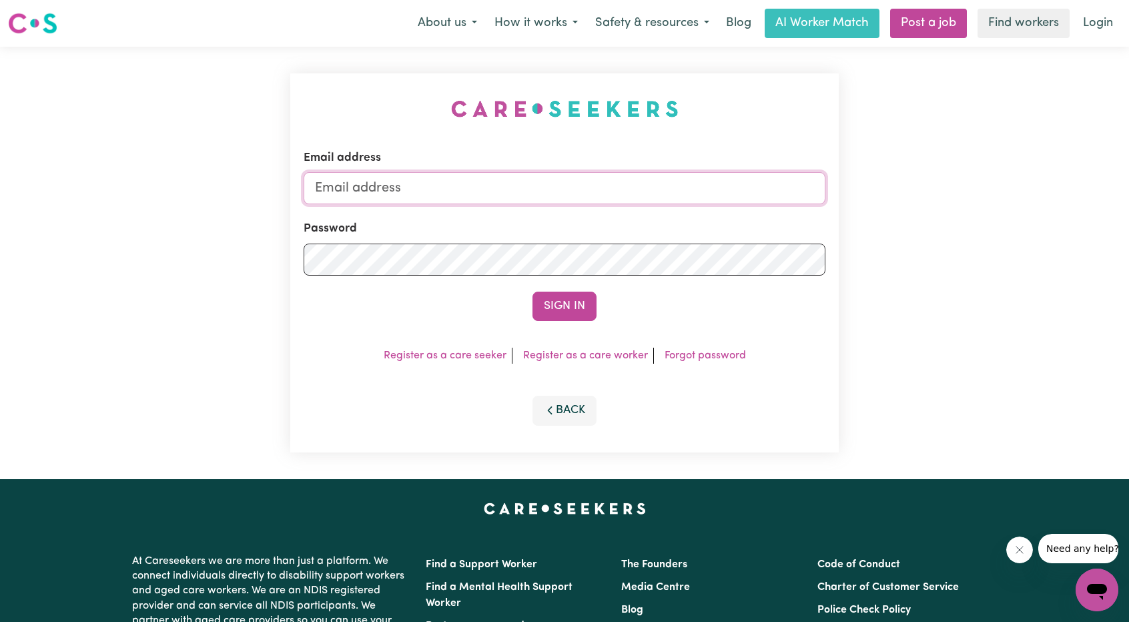
click at [600, 172] on input "Email address" at bounding box center [565, 188] width 522 height 32
drag, startPoint x: 385, startPoint y: 190, endPoint x: 700, endPoint y: 199, distance: 315.0
click at [696, 199] on input "[EMAIL_ADDRESS][PERSON_NAME][DOMAIN_NAME]" at bounding box center [565, 188] width 522 height 32
type input "[EMAIL_ADDRESS][DOMAIN_NAME]"
click at [576, 293] on button "Sign In" at bounding box center [564, 306] width 64 height 29
